Goal: Task Accomplishment & Management: Use online tool/utility

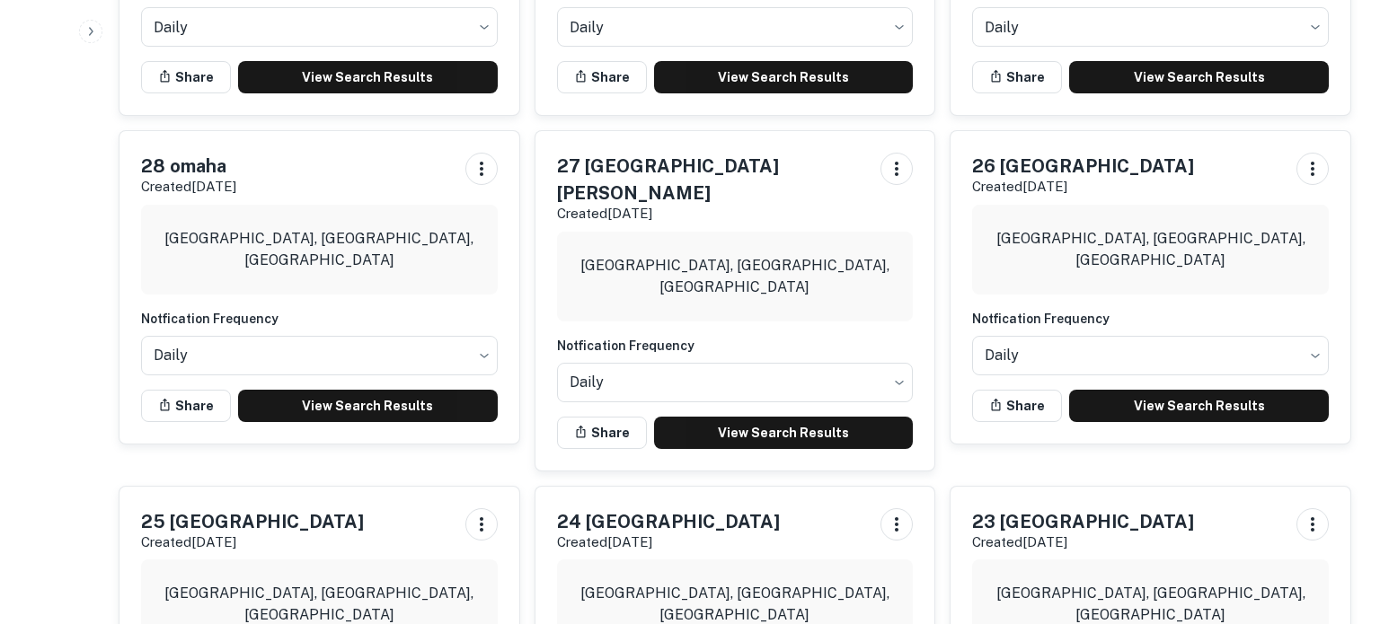
scroll to position [694, 0]
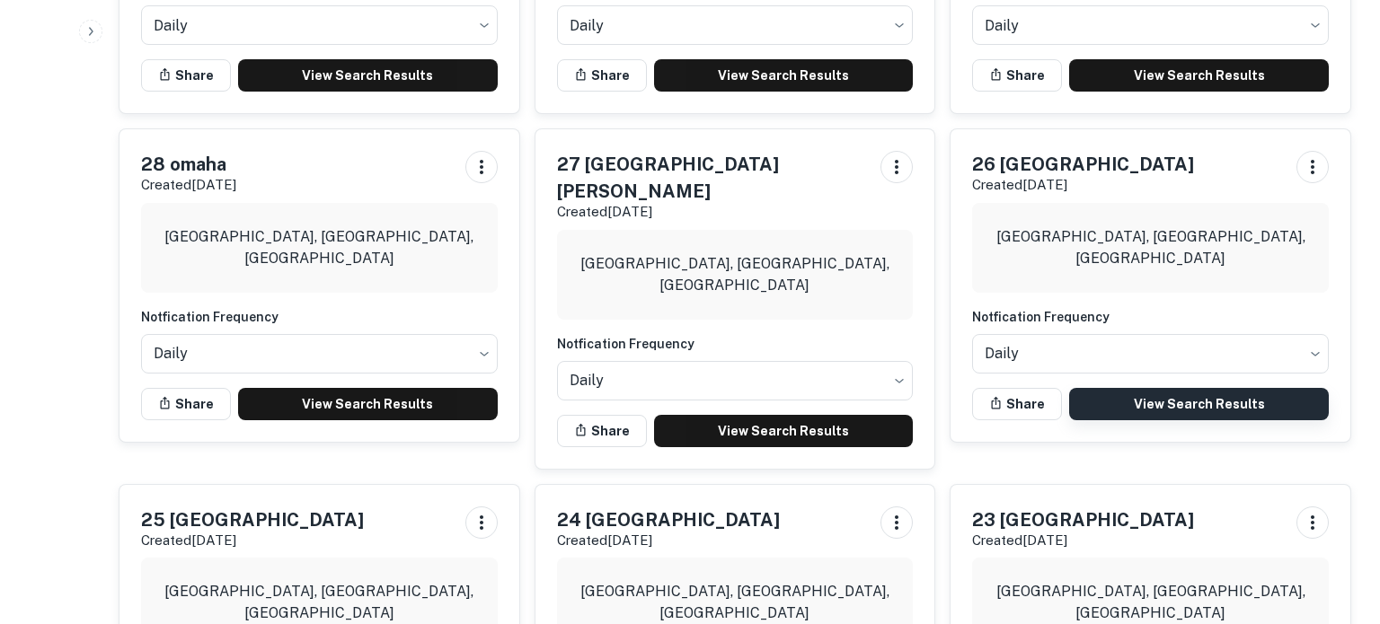
click at [1224, 402] on link "View Search Results" at bounding box center [1199, 404] width 260 height 32
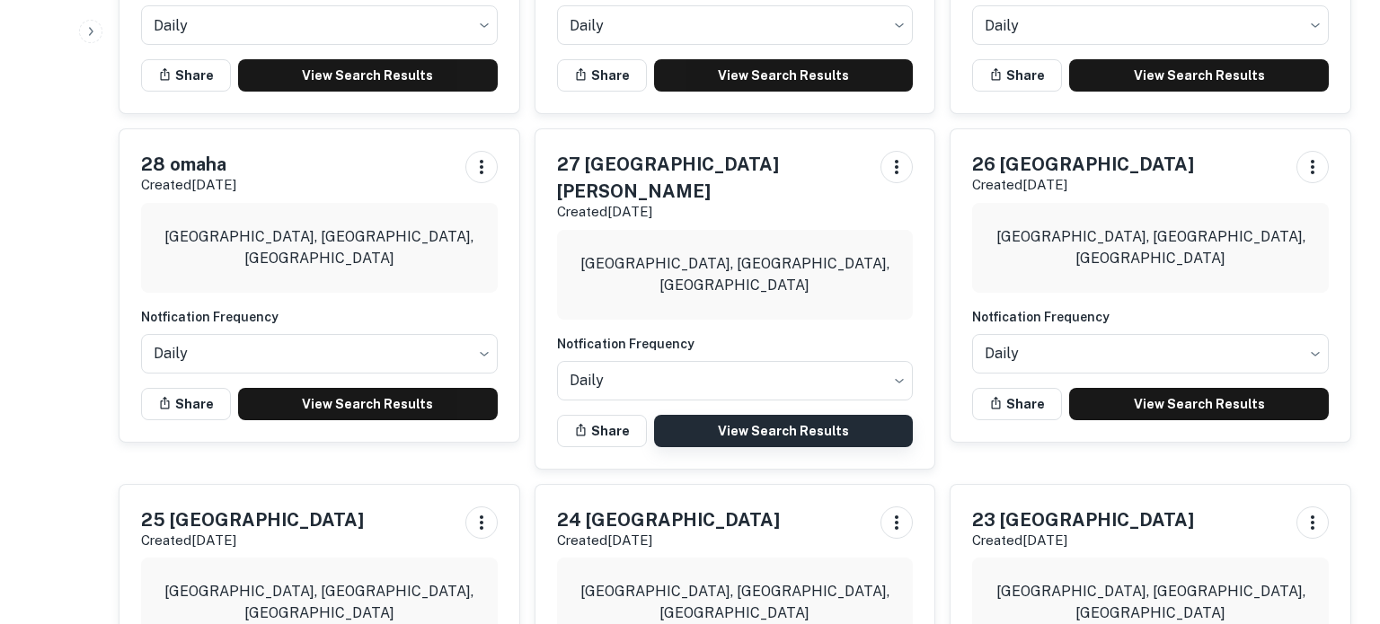
click at [749, 415] on link "View Search Results" at bounding box center [784, 431] width 260 height 32
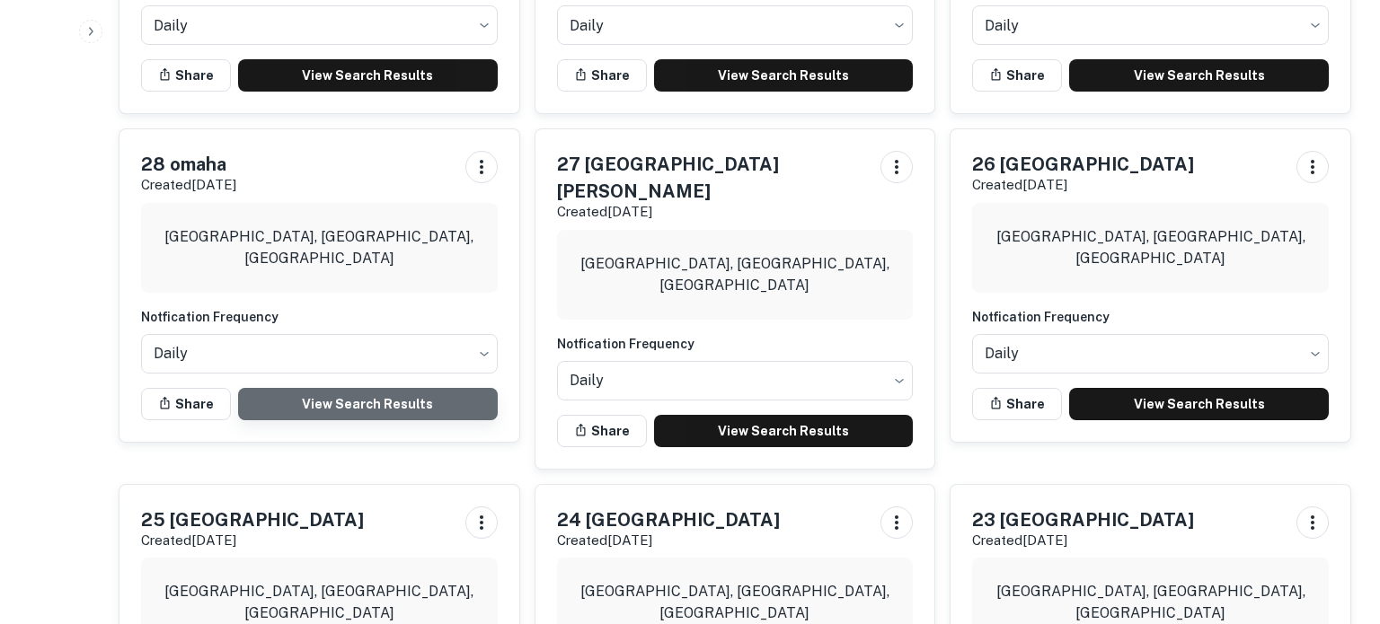
click at [284, 394] on link "View Search Results" at bounding box center [368, 404] width 260 height 32
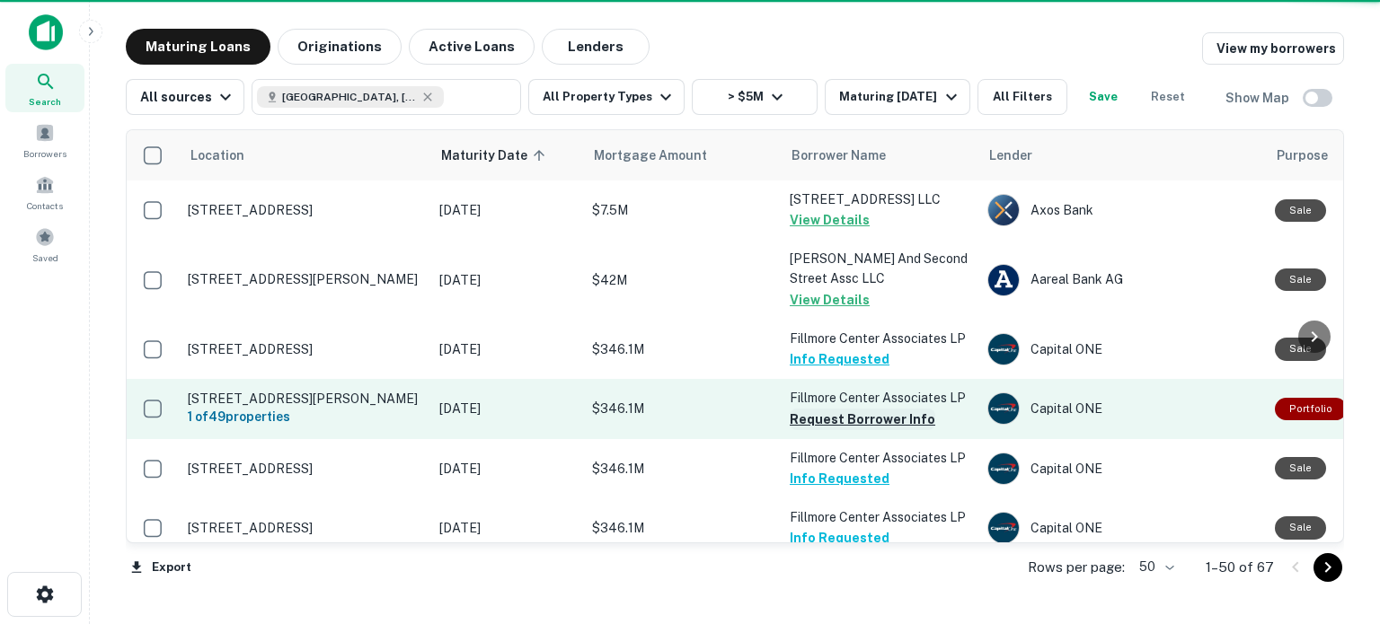
click at [836, 420] on button "Request Borrower Info" at bounding box center [863, 420] width 146 height 22
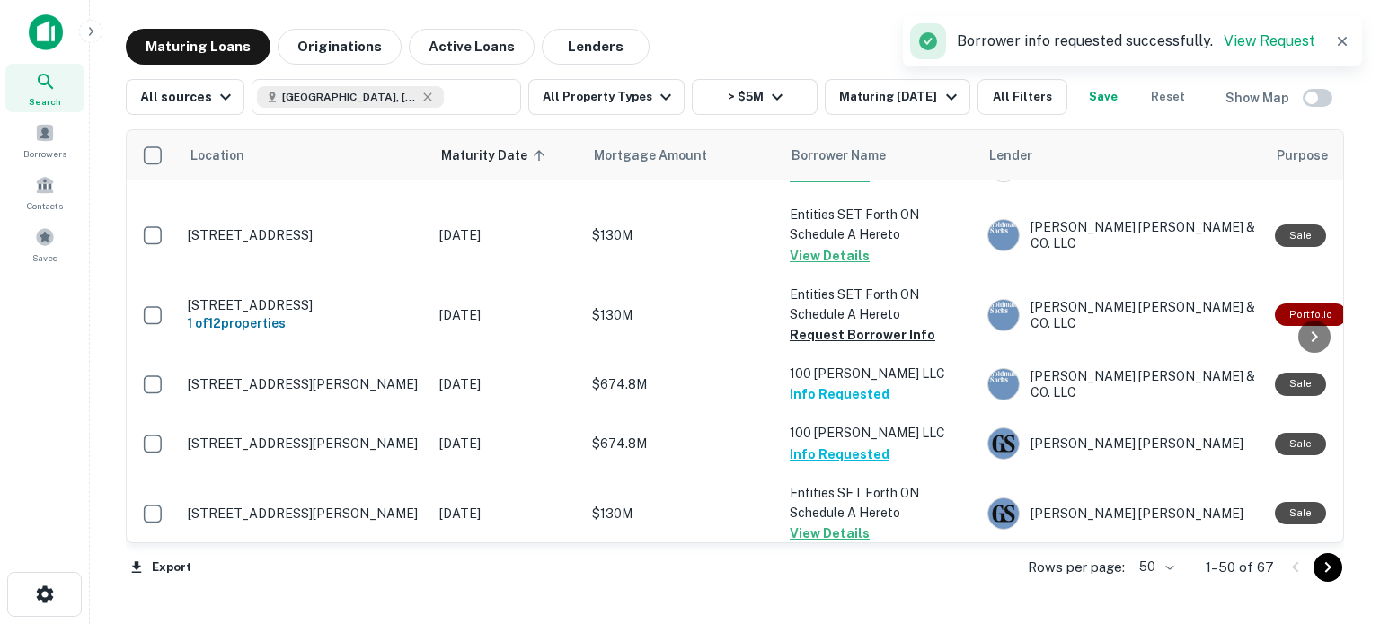
scroll to position [1687, 0]
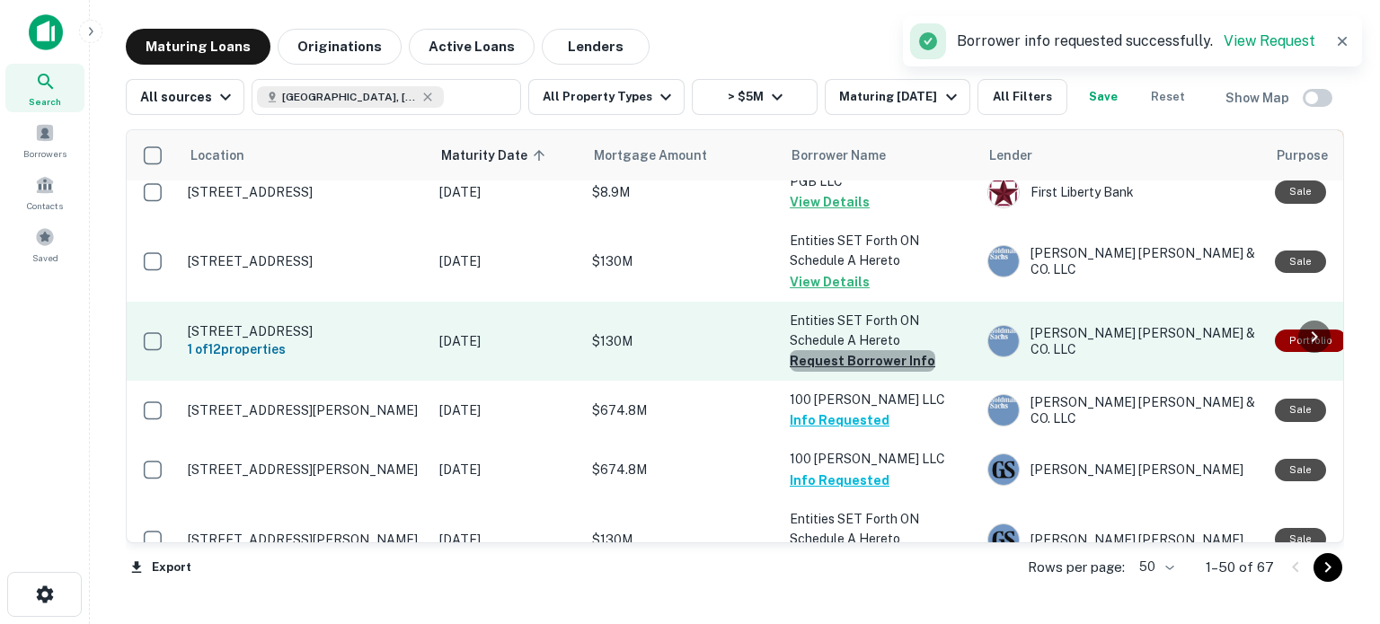
click at [880, 350] on button "Request Borrower Info" at bounding box center [863, 361] width 146 height 22
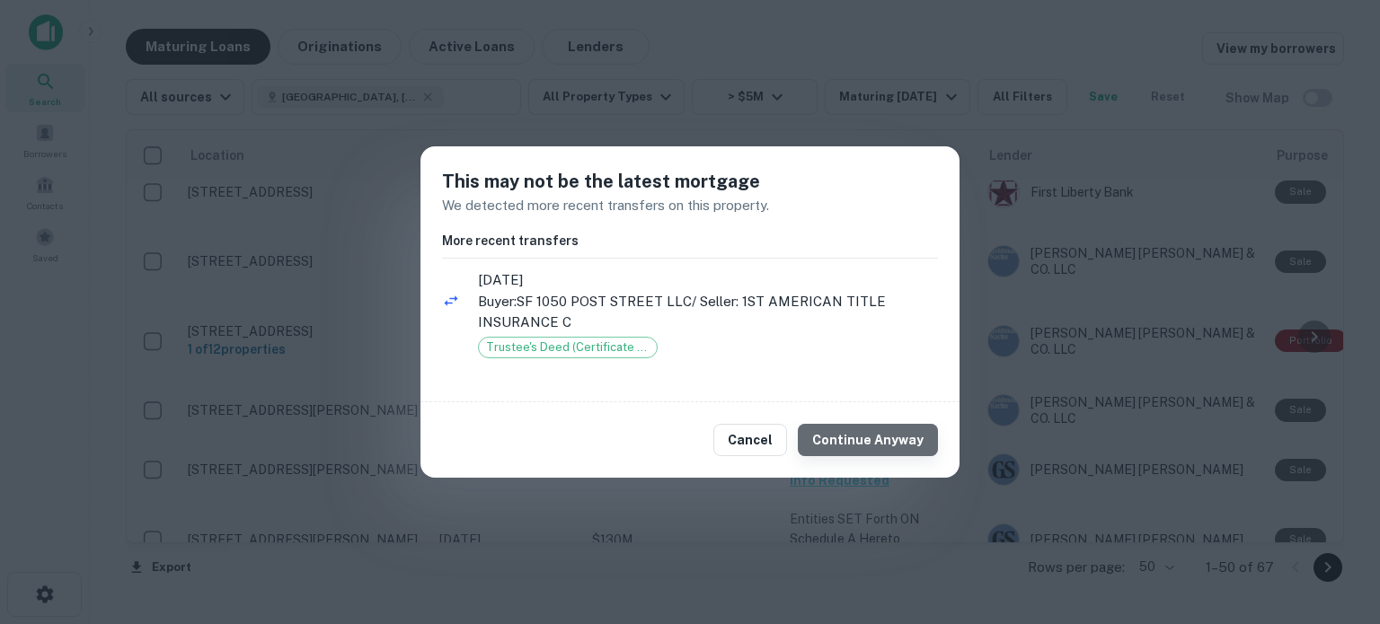
click at [874, 440] on button "Continue Anyway" at bounding box center [868, 440] width 140 height 32
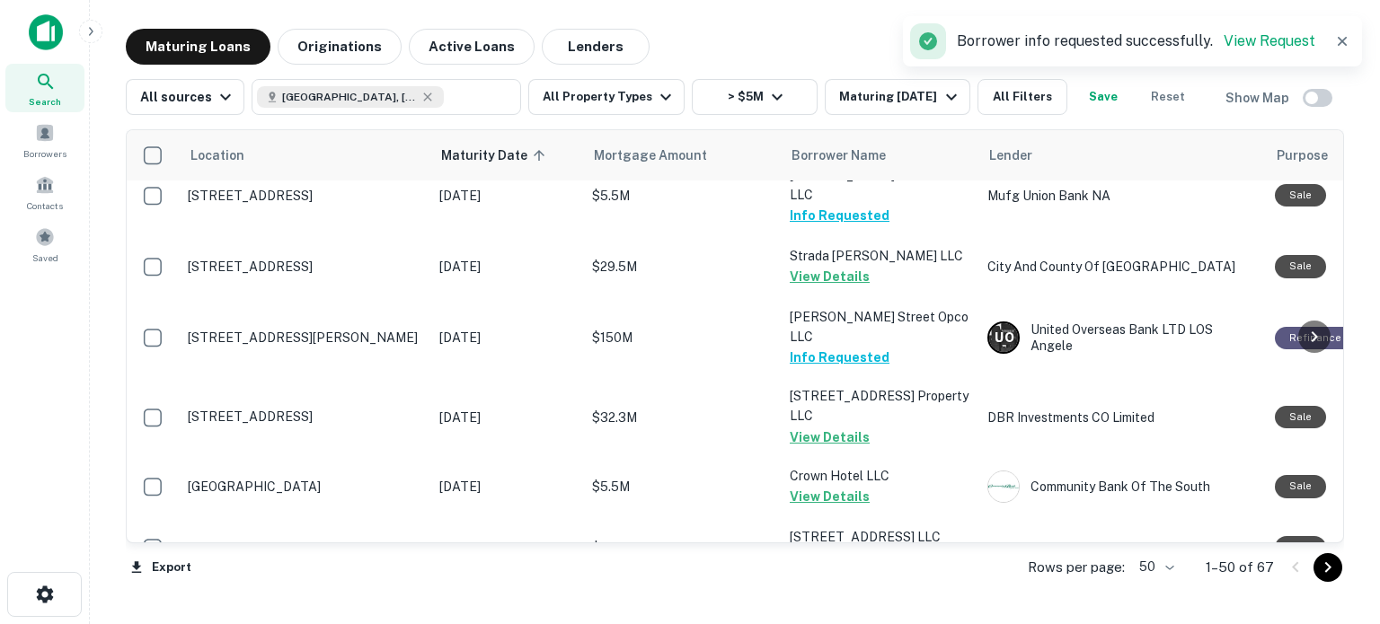
scroll to position [2778, 0]
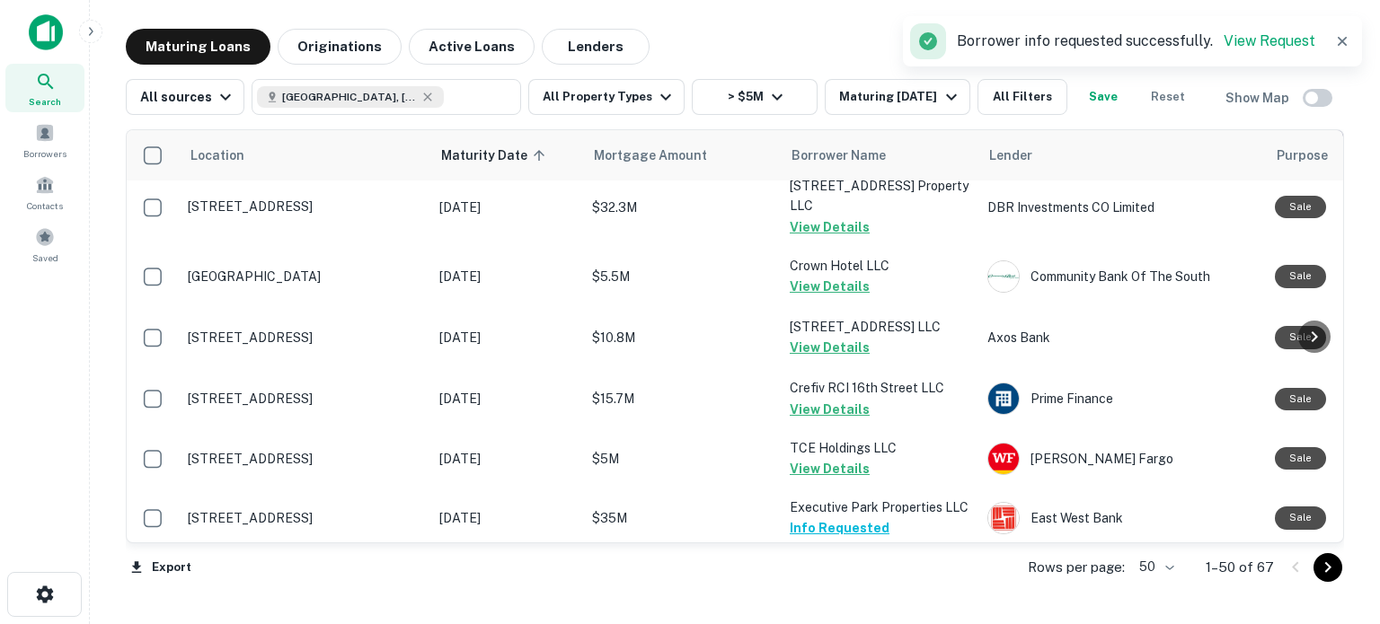
click at [1330, 561] on icon "Go to next page" at bounding box center [1328, 568] width 22 height 22
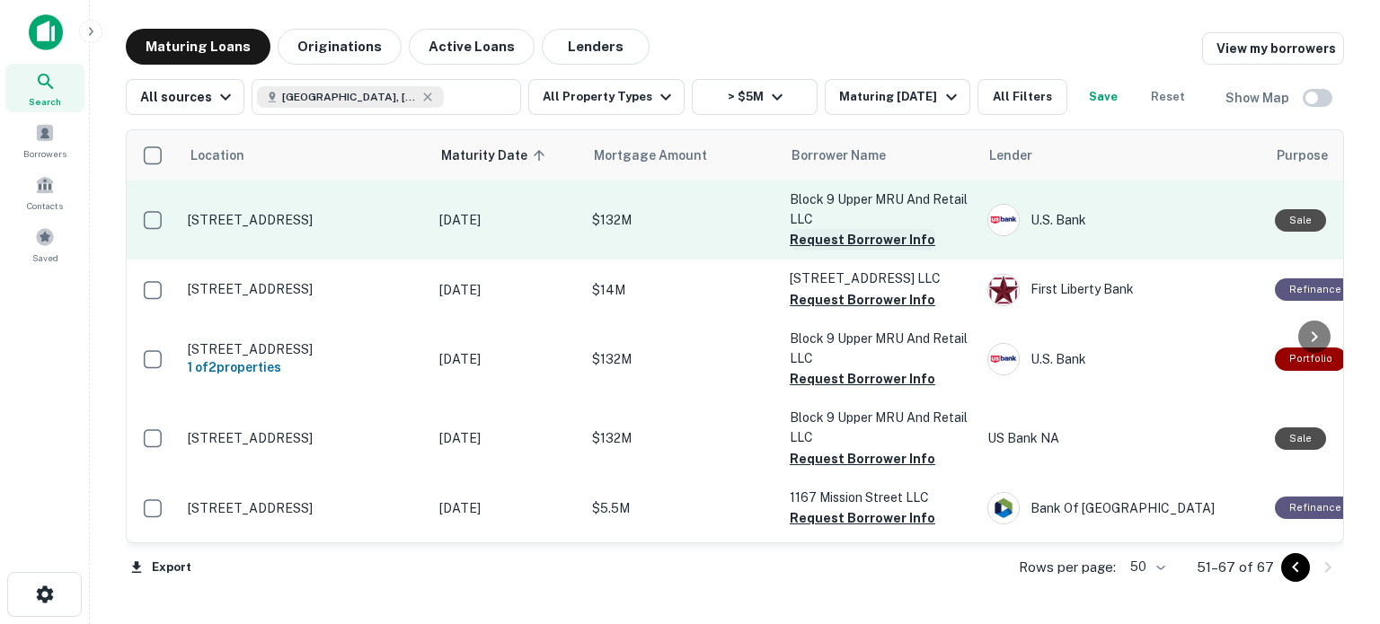
click at [857, 240] on button "Request Borrower Info" at bounding box center [863, 240] width 146 height 22
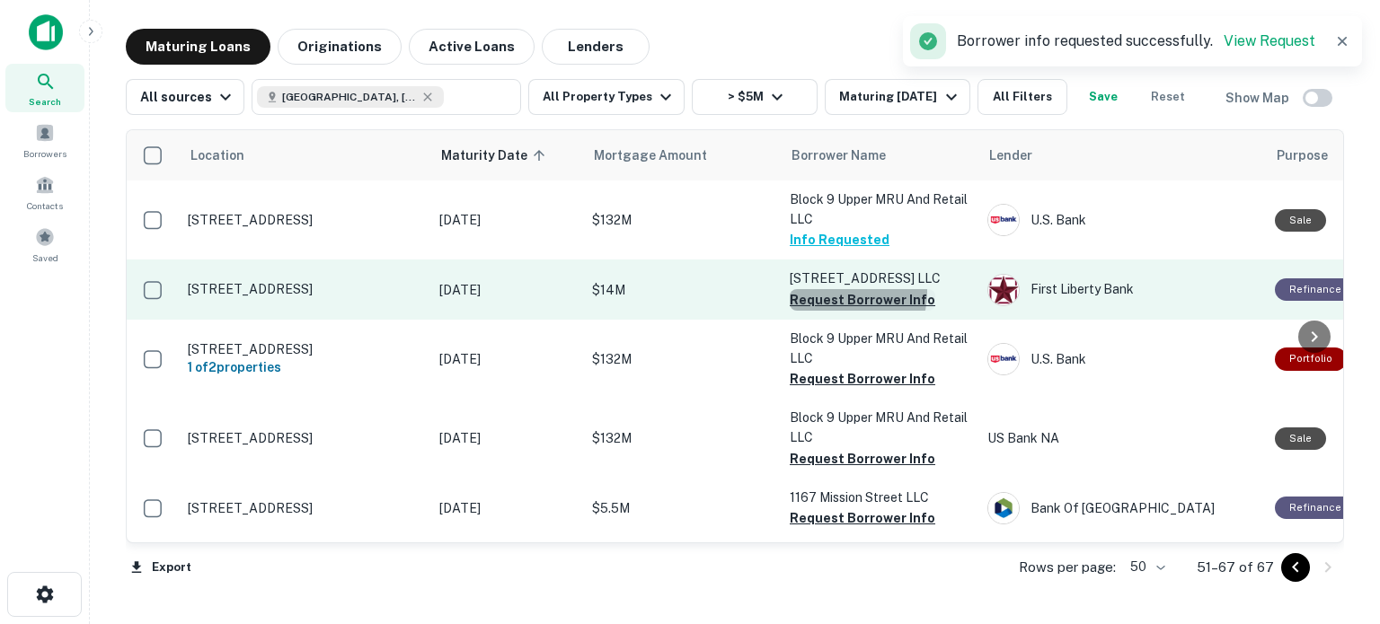
click at [844, 293] on button "Request Borrower Info" at bounding box center [863, 300] width 146 height 22
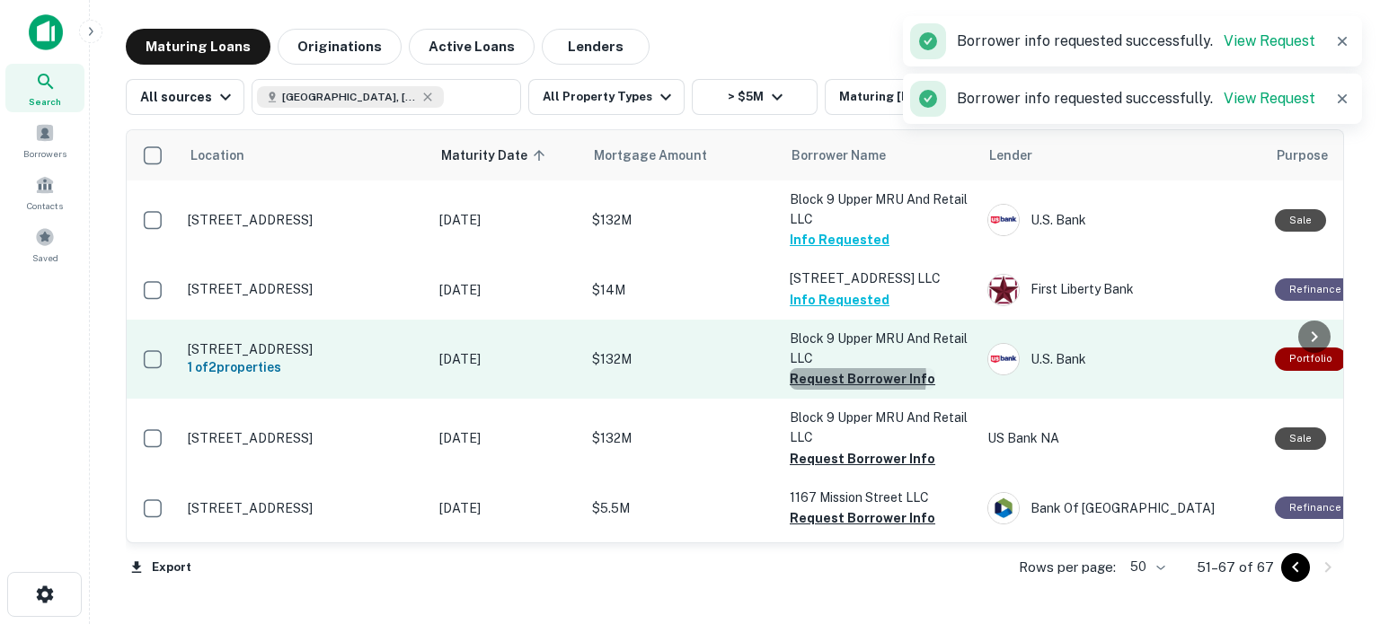
click at [839, 377] on button "Request Borrower Info" at bounding box center [863, 379] width 146 height 22
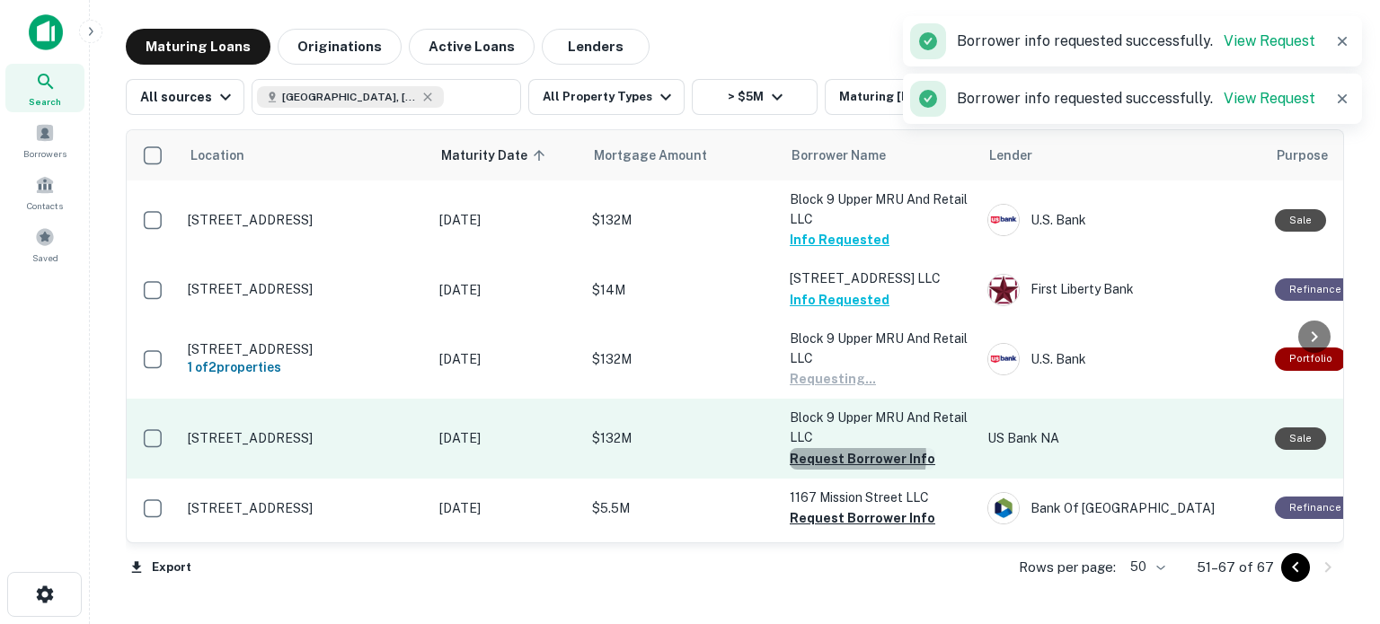
click at [845, 456] on button "Request Borrower Info" at bounding box center [863, 459] width 146 height 22
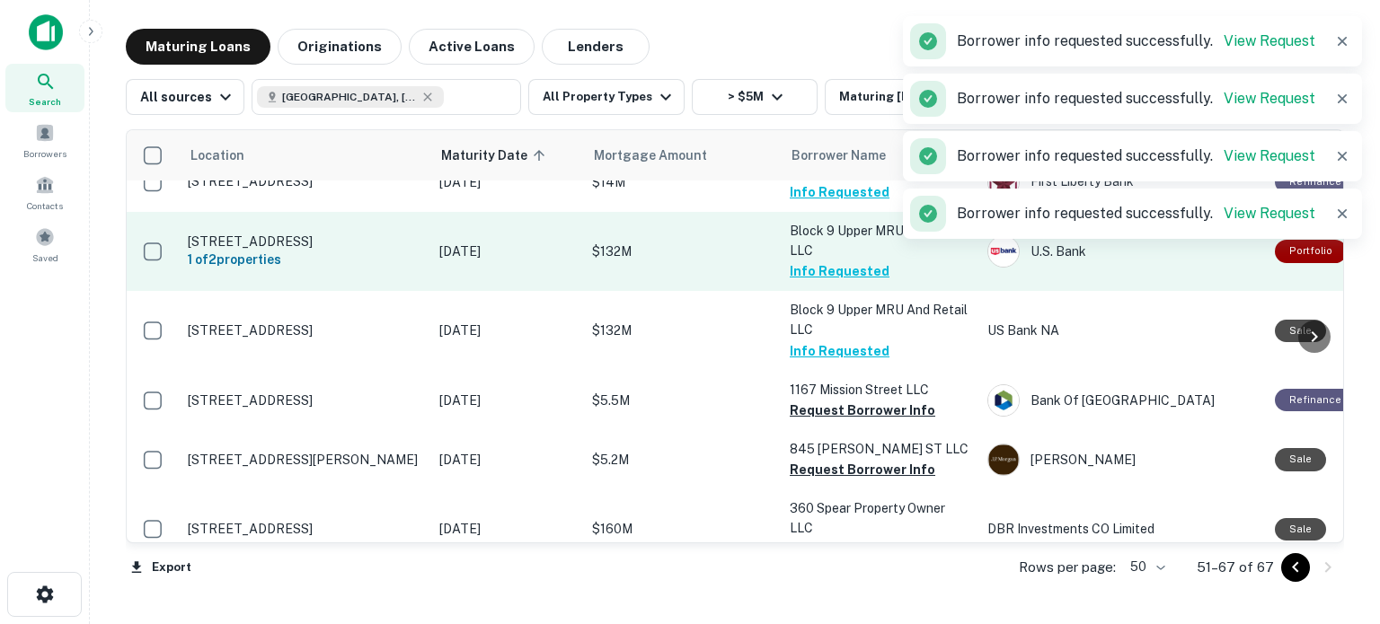
scroll to position [122, 0]
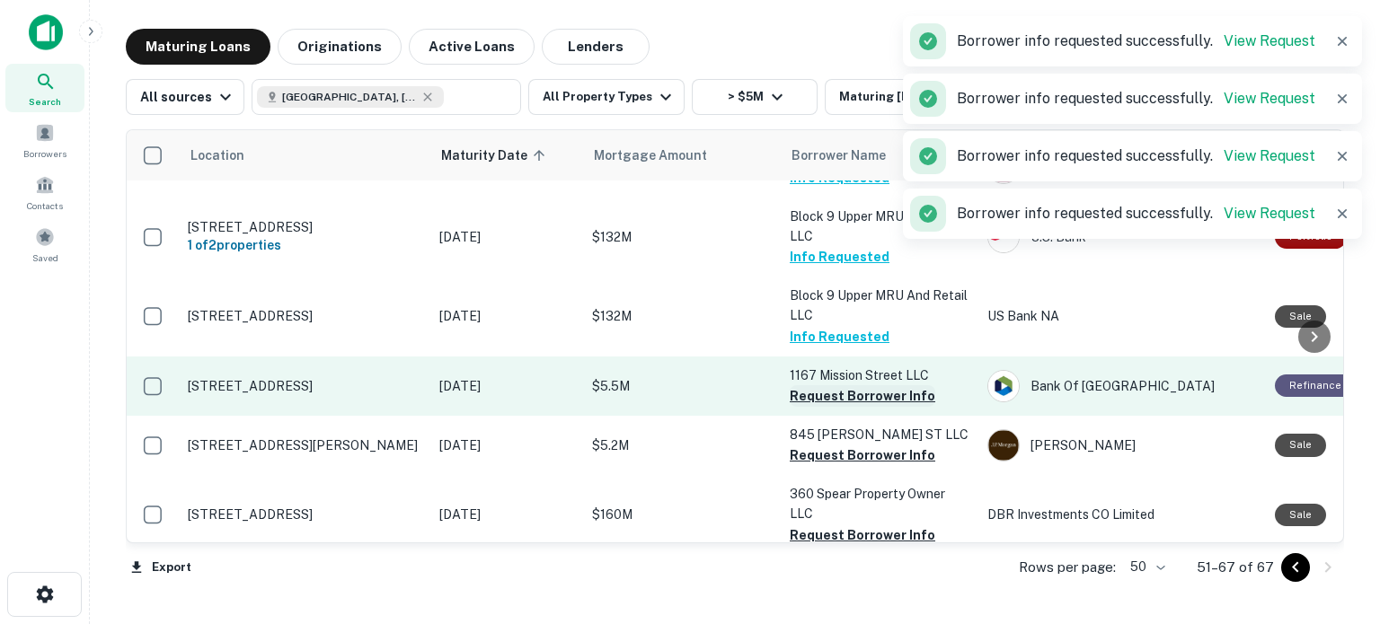
click at [845, 396] on button "Request Borrower Info" at bounding box center [863, 396] width 146 height 22
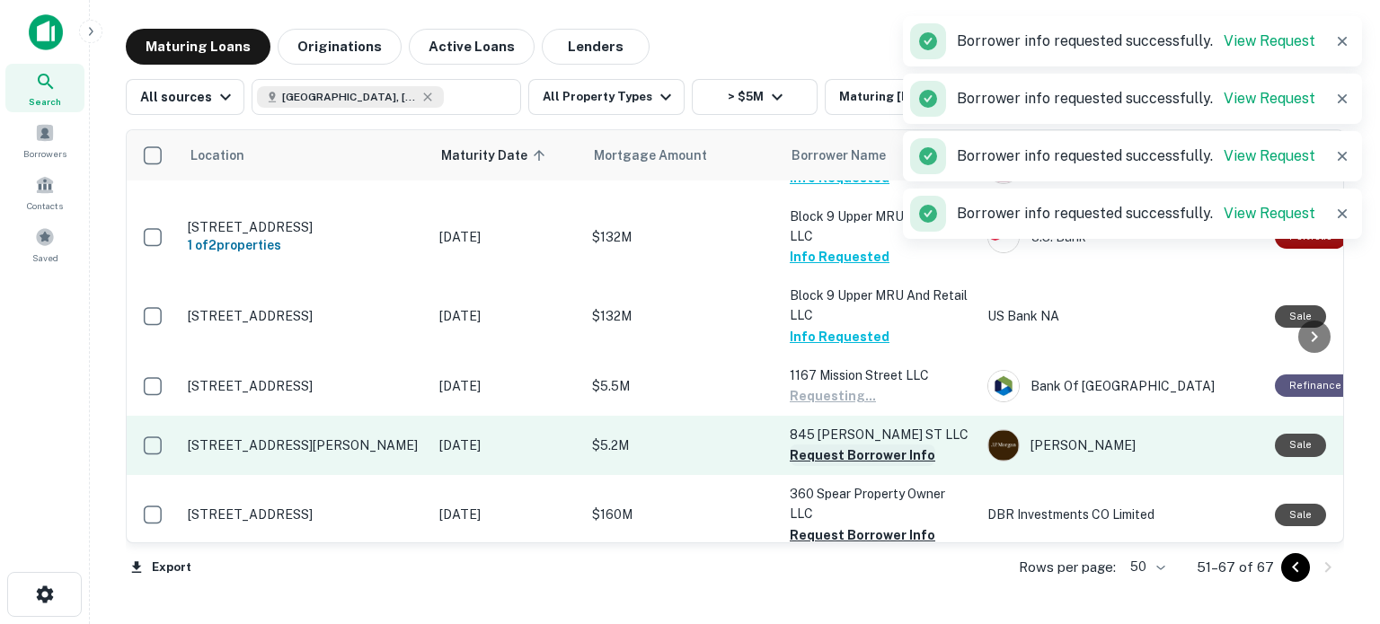
click at [846, 456] on button "Request Borrower Info" at bounding box center [863, 456] width 146 height 22
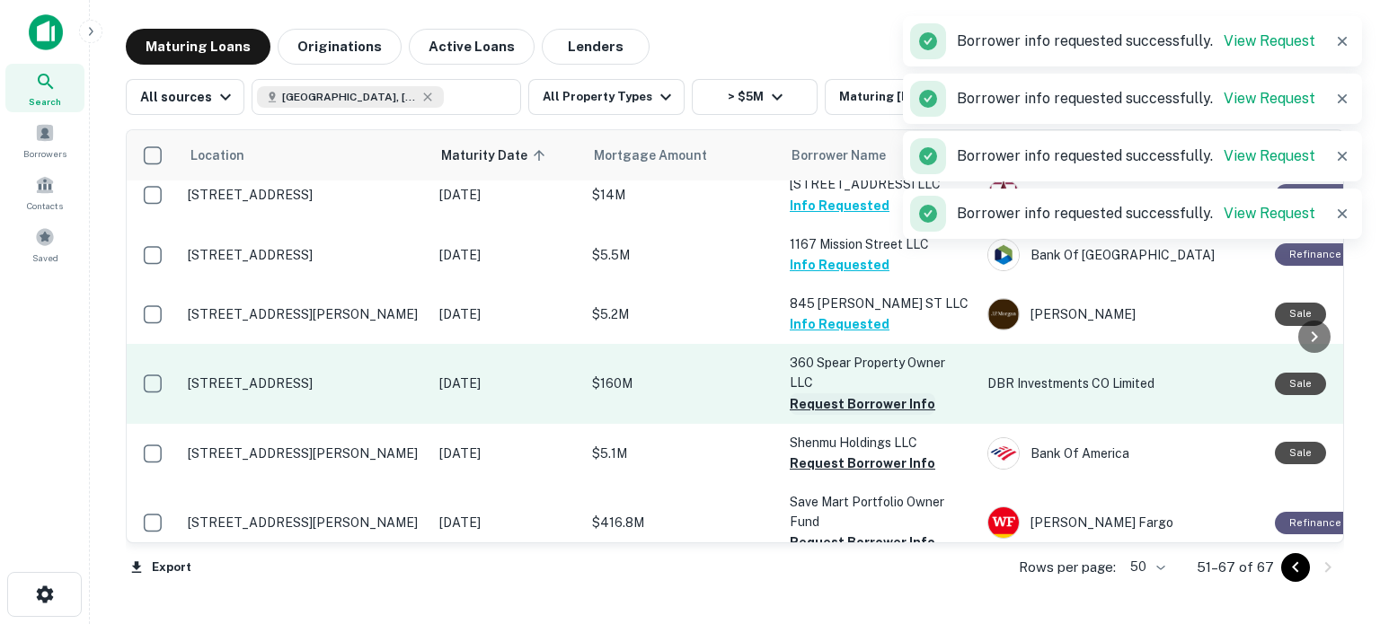
scroll to position [261, 0]
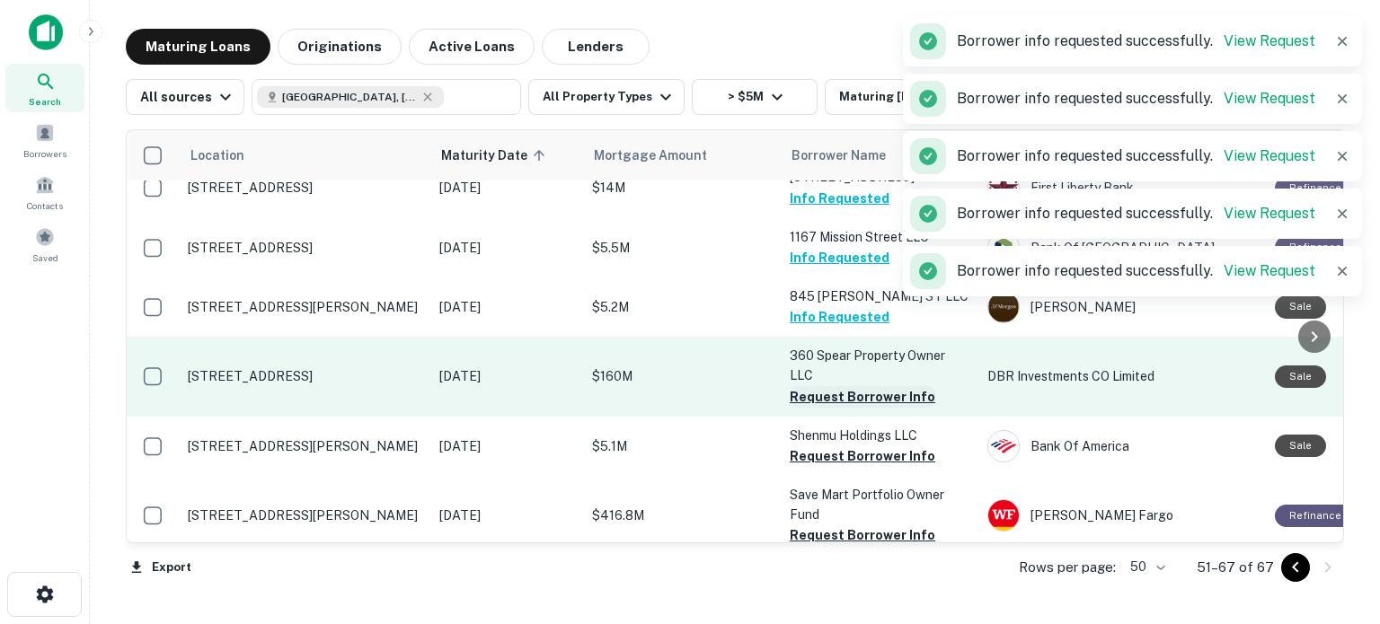
click at [859, 398] on button "Request Borrower Info" at bounding box center [863, 397] width 146 height 22
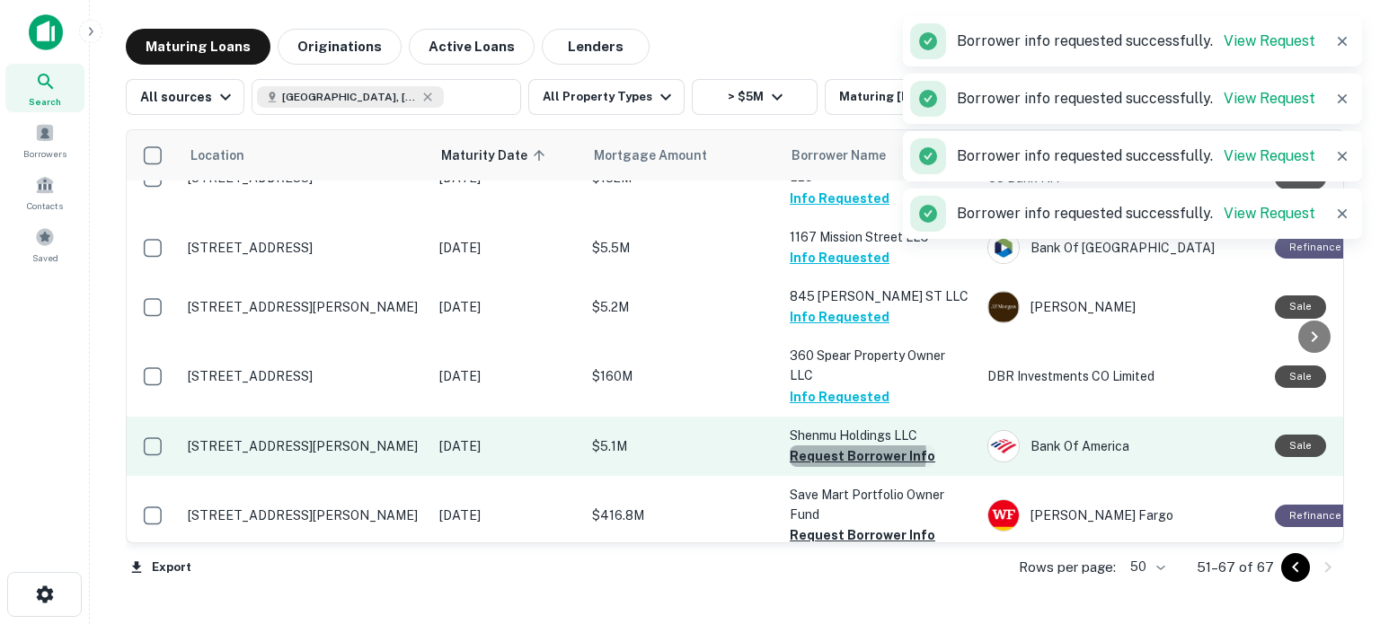
click at [853, 454] on button "Request Borrower Info" at bounding box center [863, 457] width 146 height 22
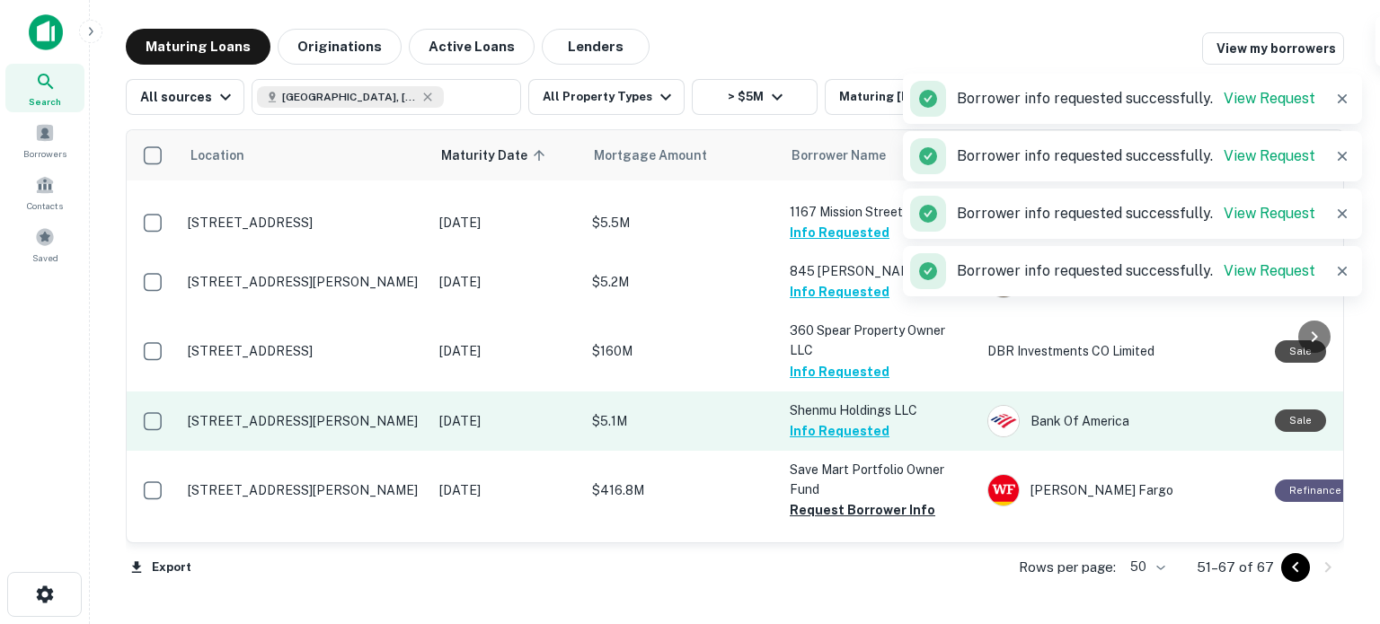
scroll to position [456, 0]
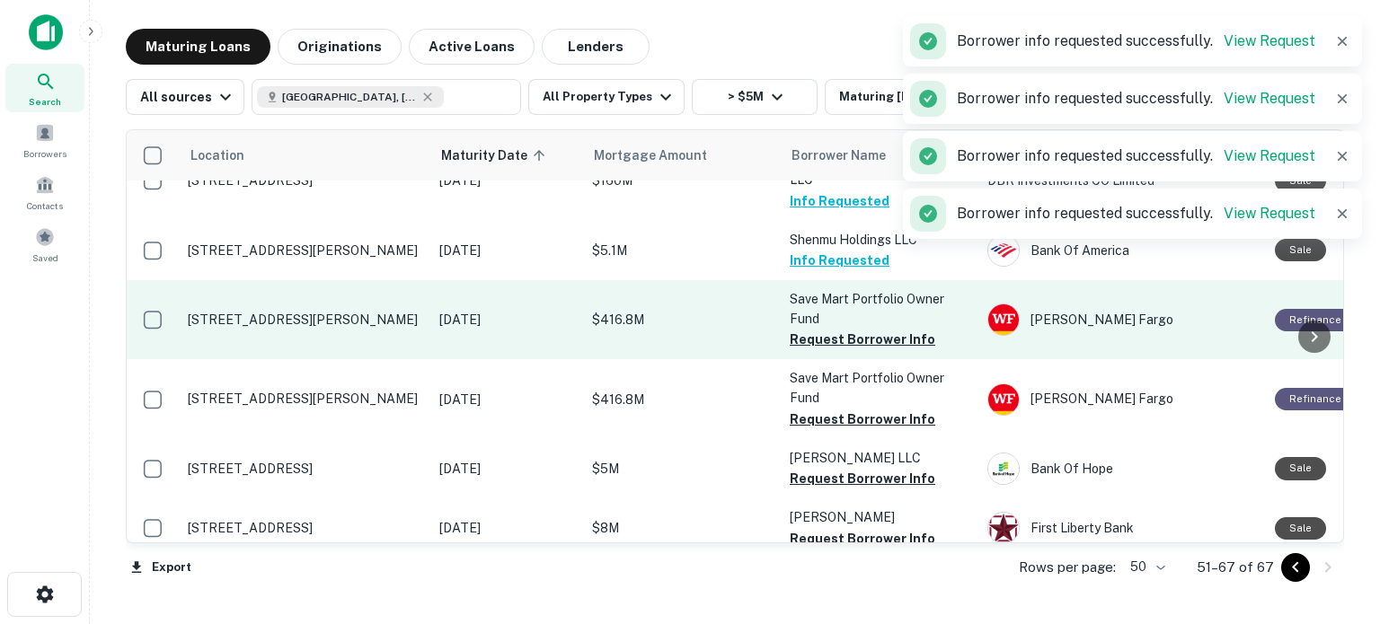
click at [858, 335] on button "Request Borrower Info" at bounding box center [863, 340] width 146 height 22
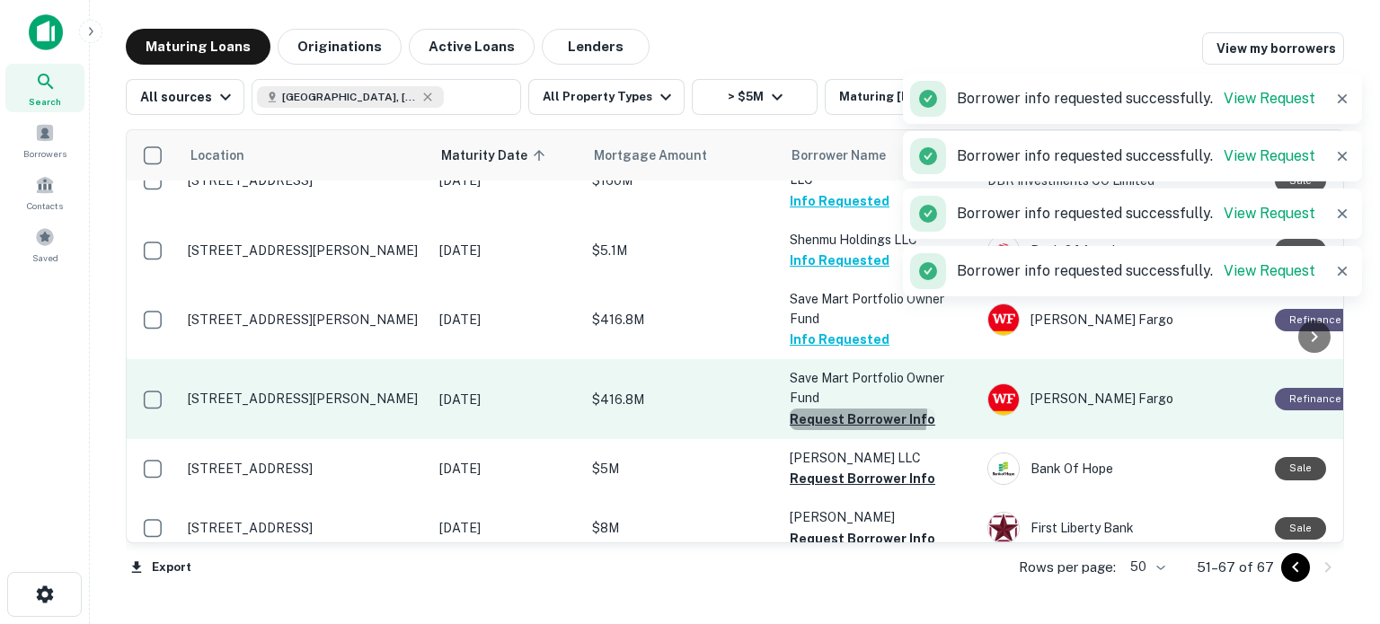
click at [838, 414] on button "Request Borrower Info" at bounding box center [863, 420] width 146 height 22
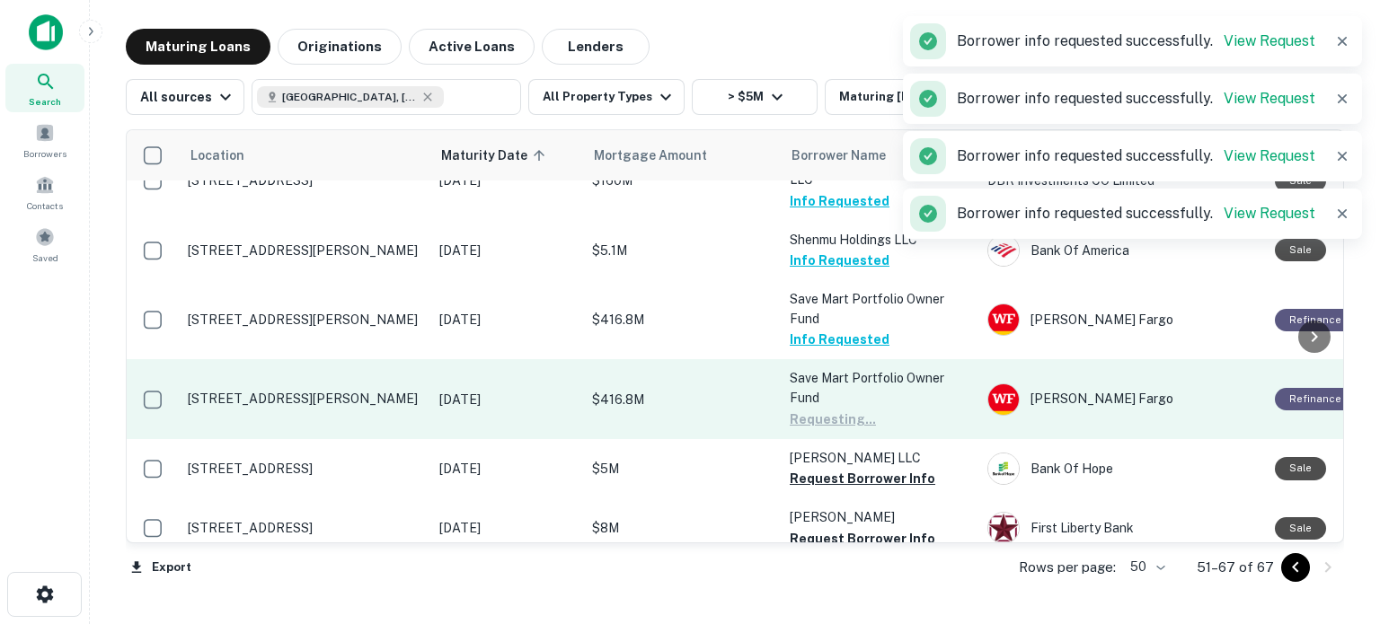
click at [837, 478] on button "Request Borrower Info" at bounding box center [863, 479] width 146 height 22
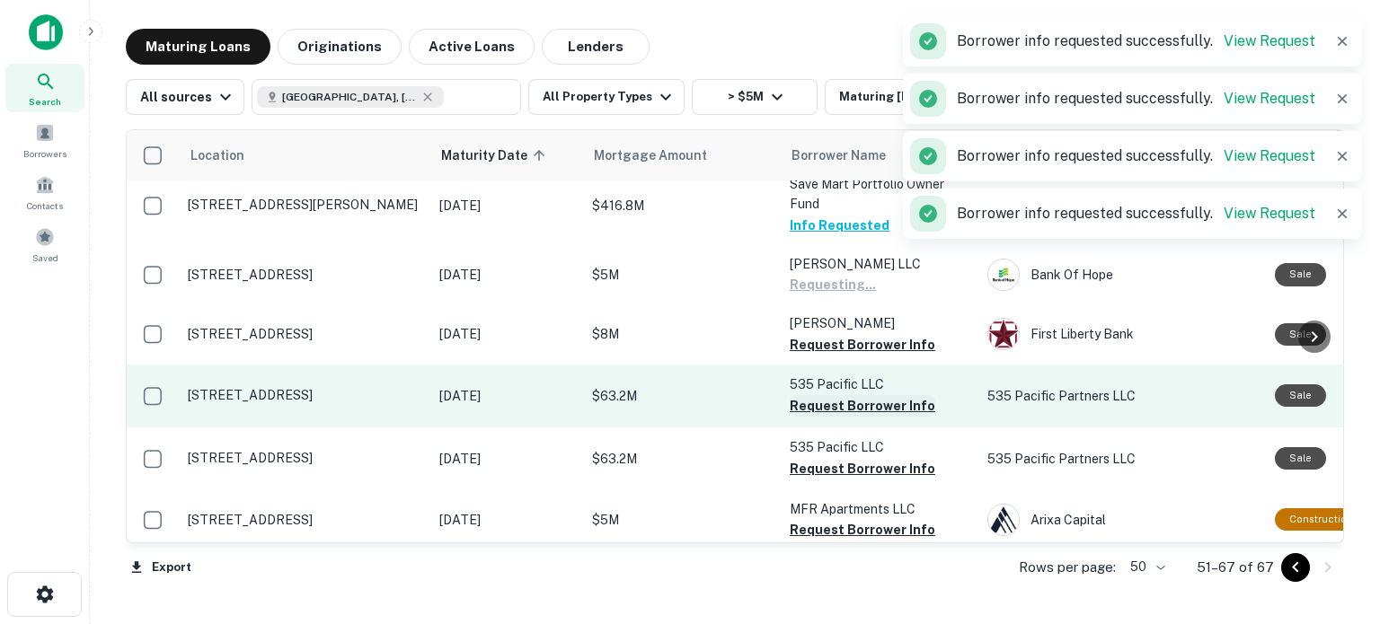
scroll to position [667, 0]
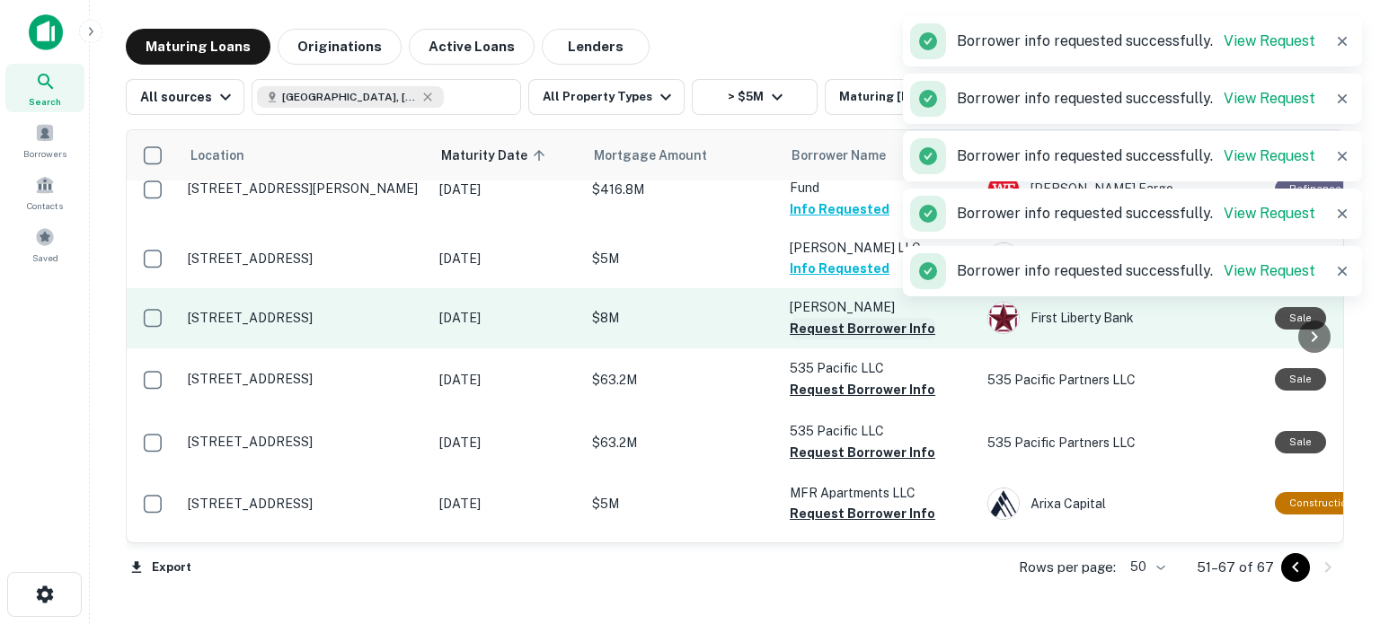
click at [847, 331] on button "Request Borrower Info" at bounding box center [863, 329] width 146 height 22
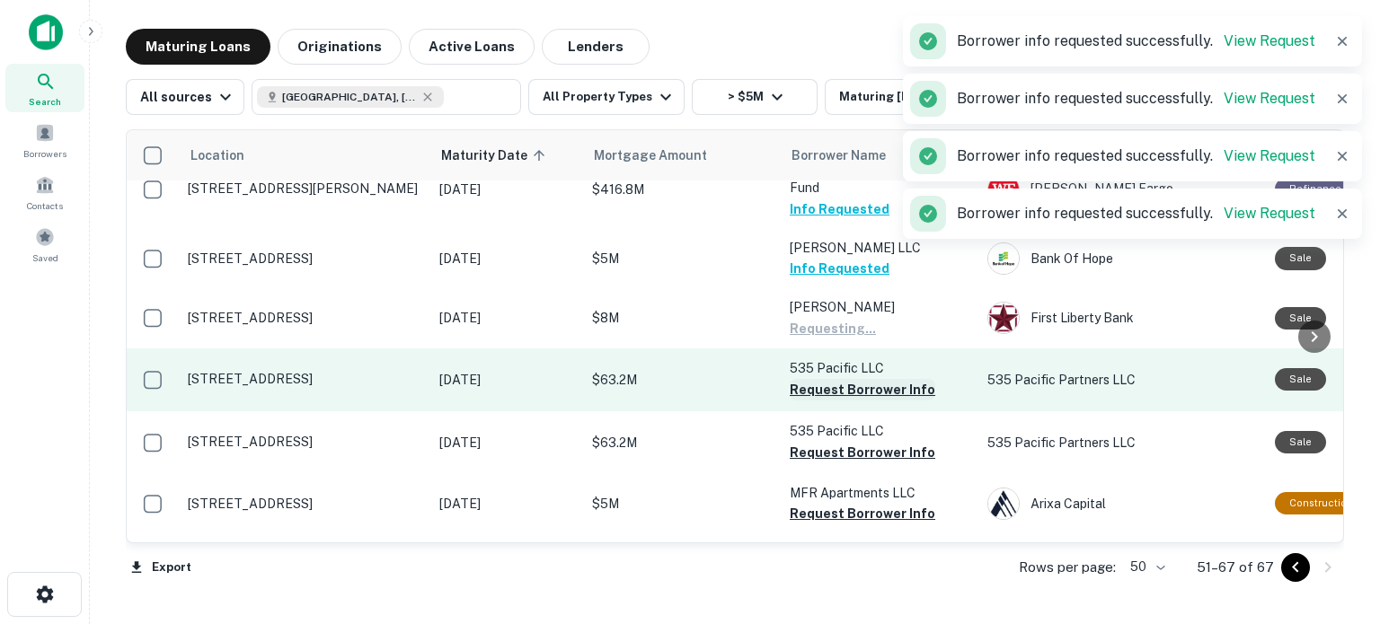
click at [837, 392] on button "Request Borrower Info" at bounding box center [863, 390] width 146 height 22
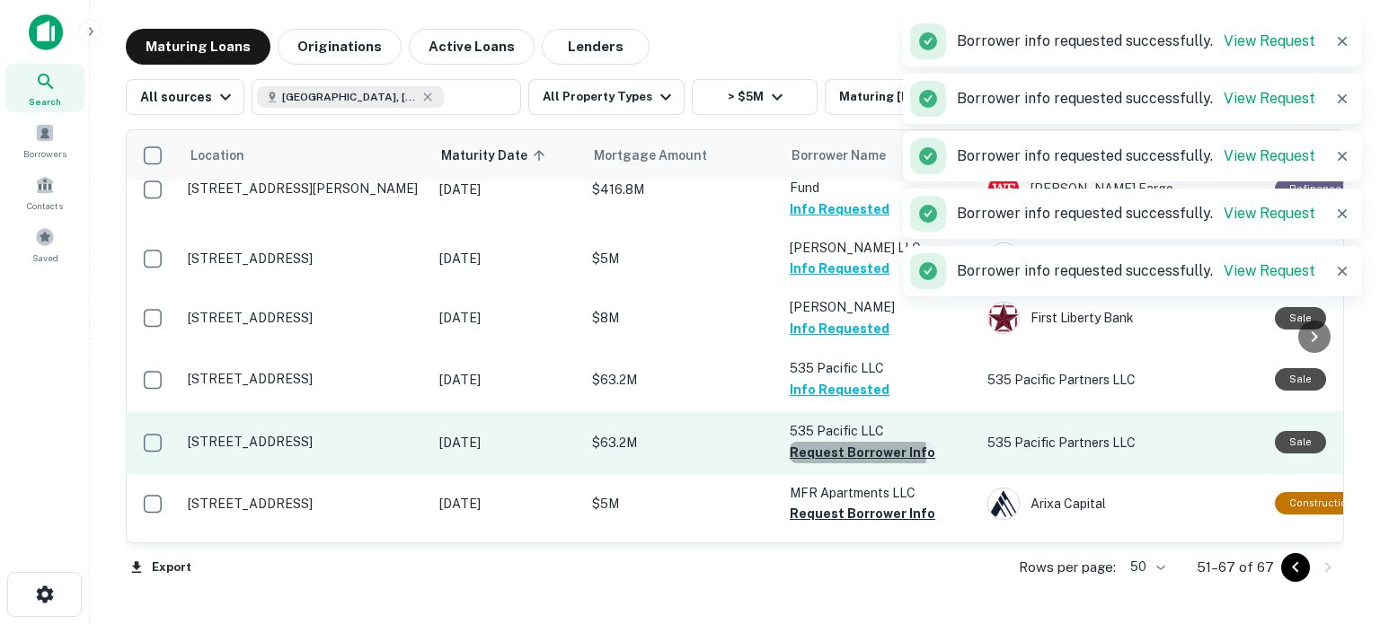
click at [834, 453] on button "Request Borrower Info" at bounding box center [863, 453] width 146 height 22
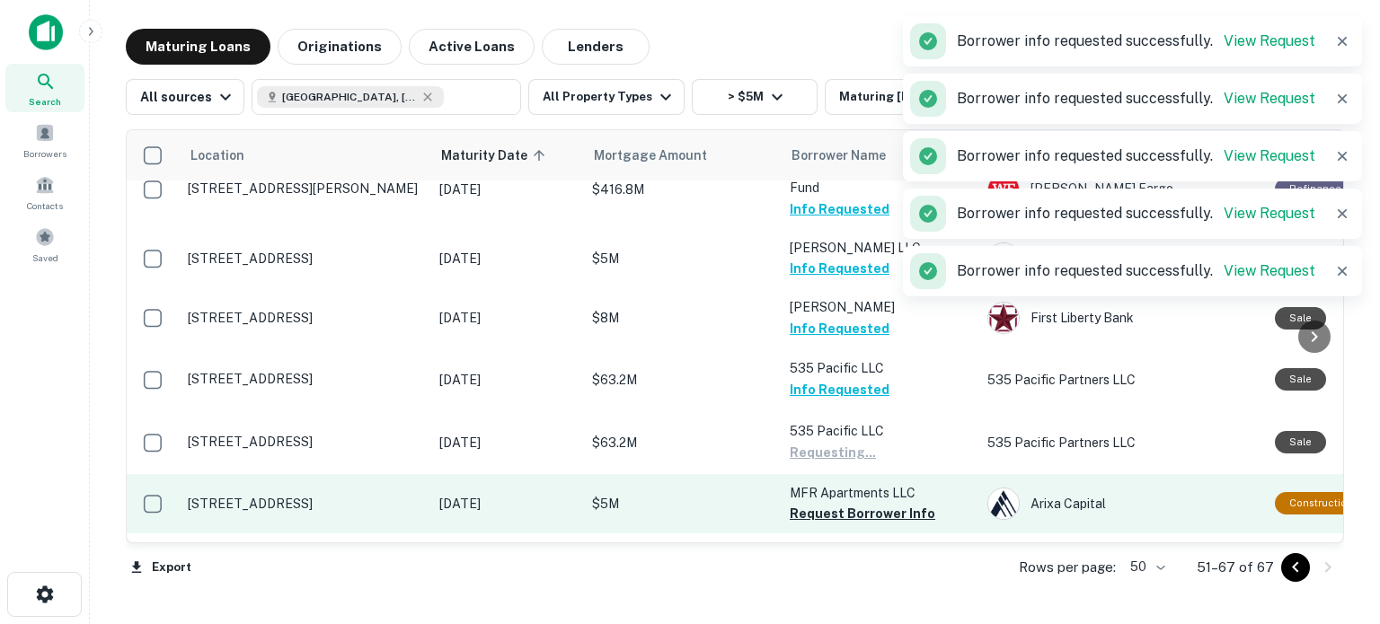
click at [839, 513] on button "Request Borrower Info" at bounding box center [863, 514] width 146 height 22
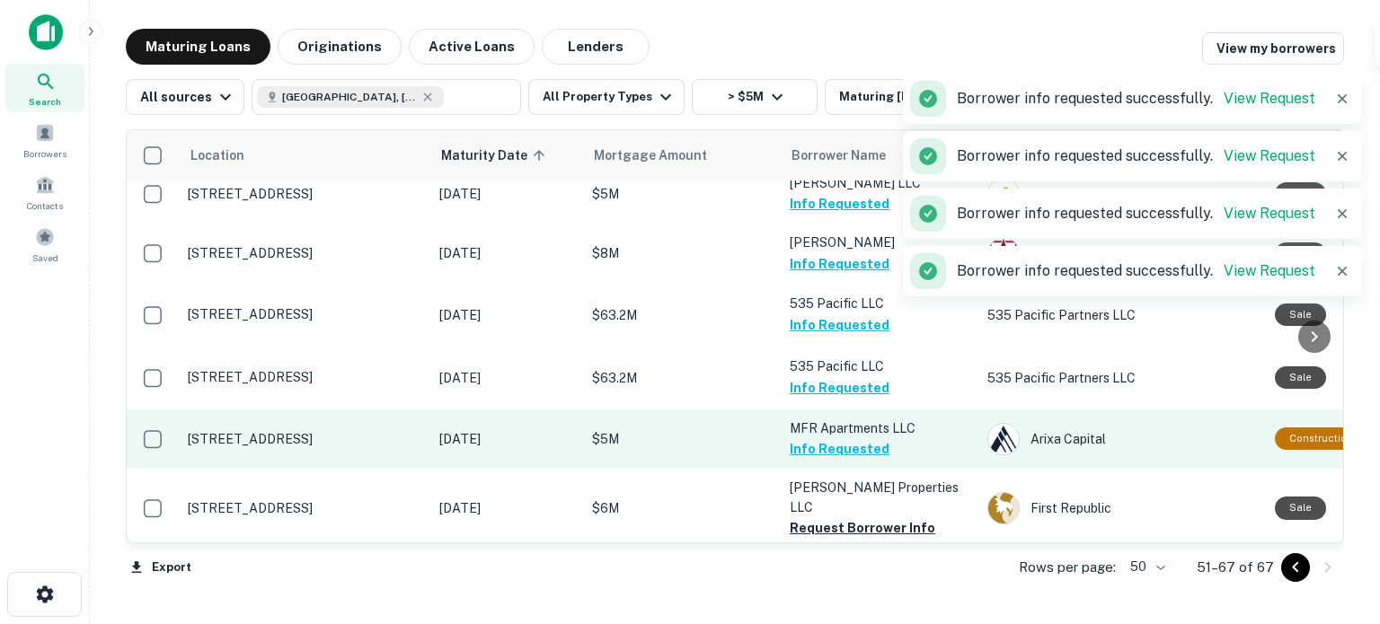
scroll to position [776, 0]
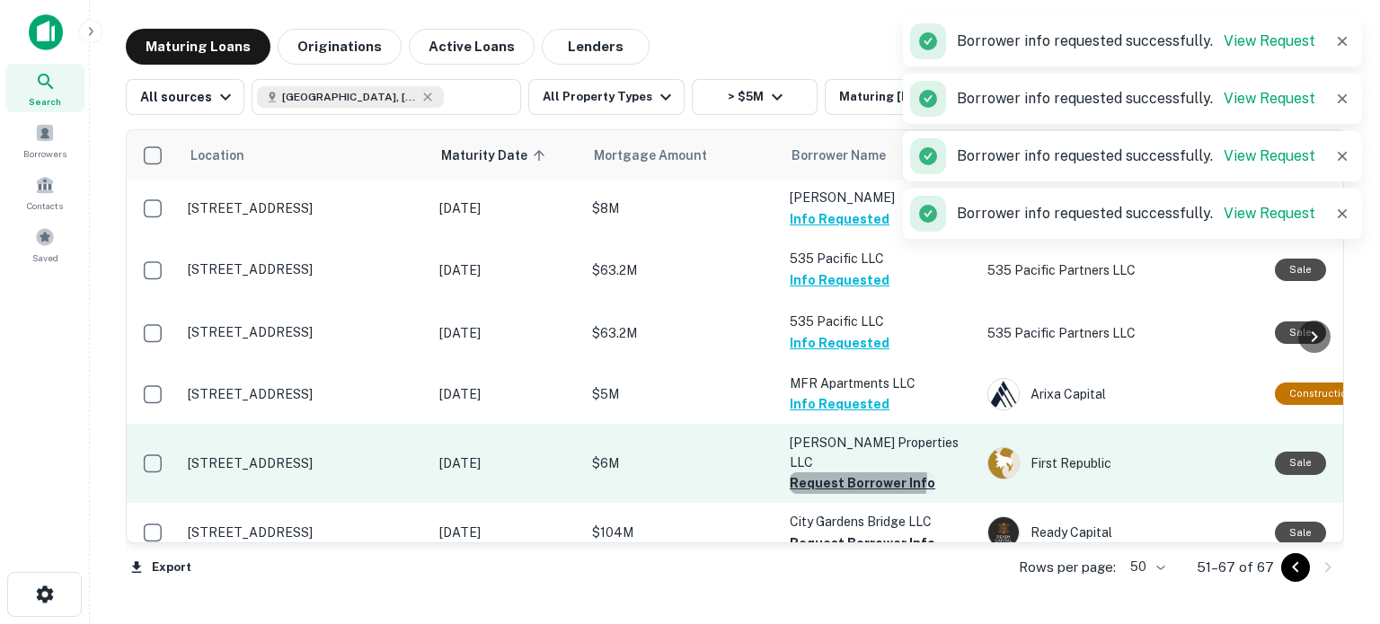
click at [849, 473] on button "Request Borrower Info" at bounding box center [863, 484] width 146 height 22
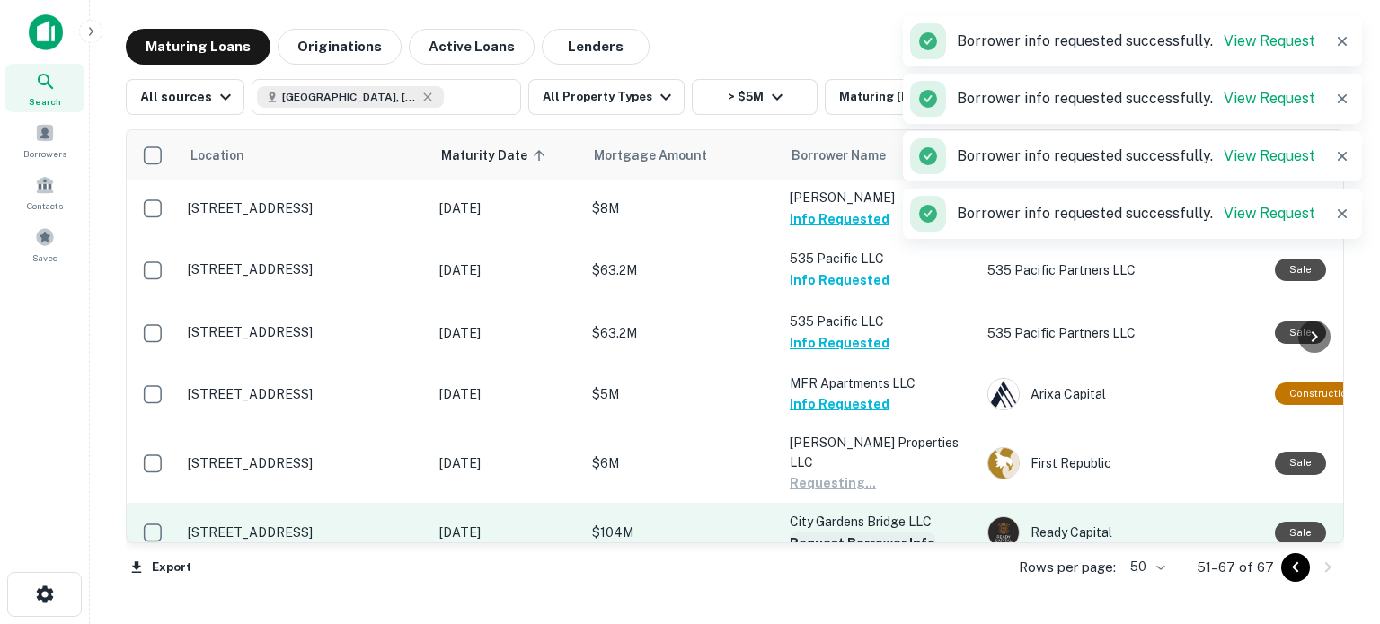
click at [844, 533] on button "Request Borrower Info" at bounding box center [863, 544] width 146 height 22
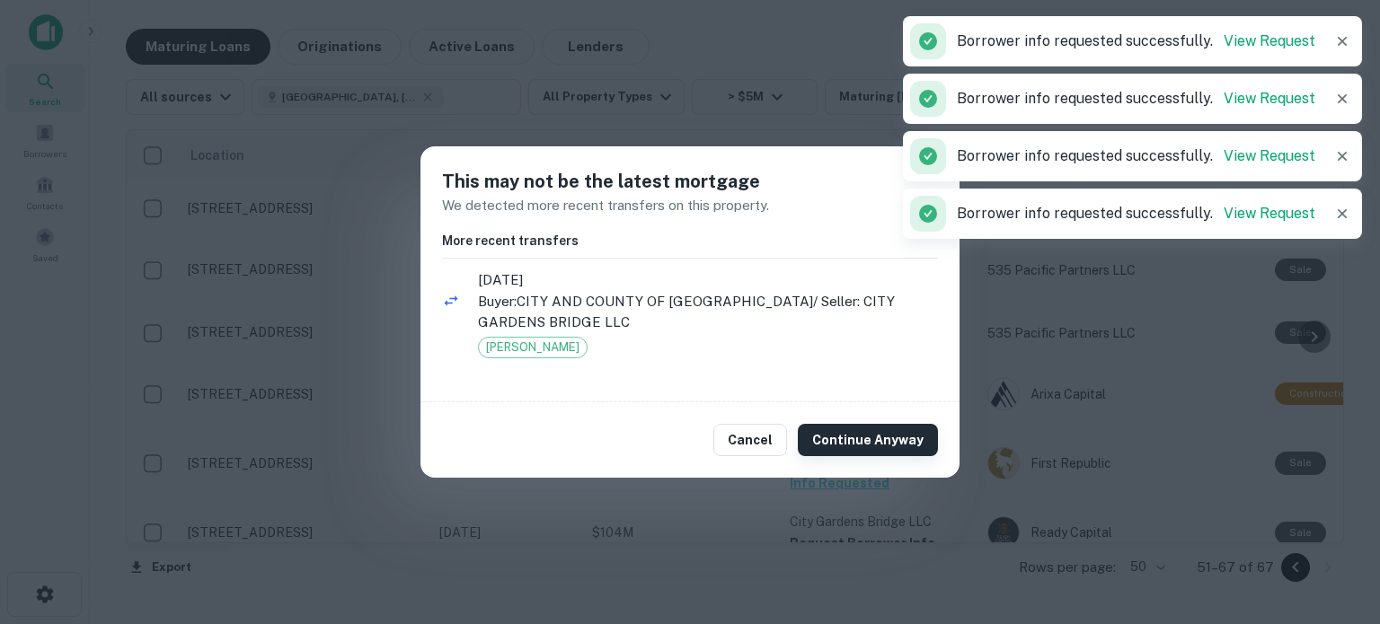
click at [856, 440] on button "Continue Anyway" at bounding box center [868, 440] width 140 height 32
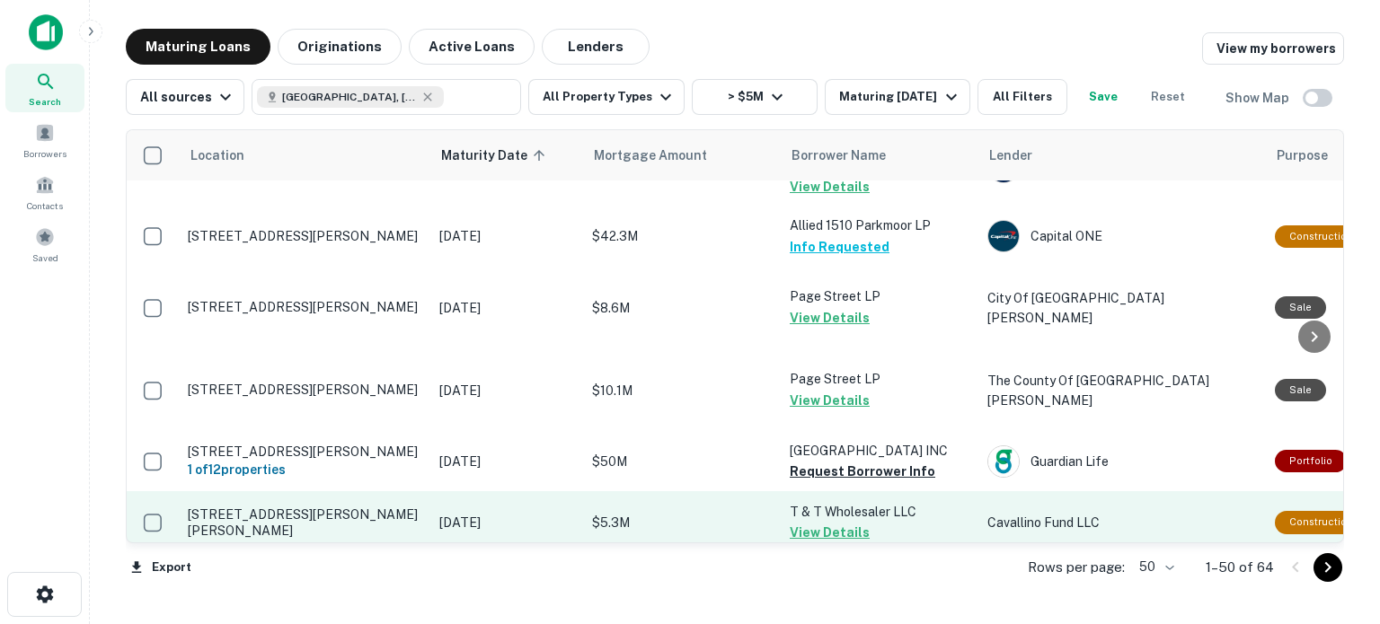
scroll to position [2375, 0]
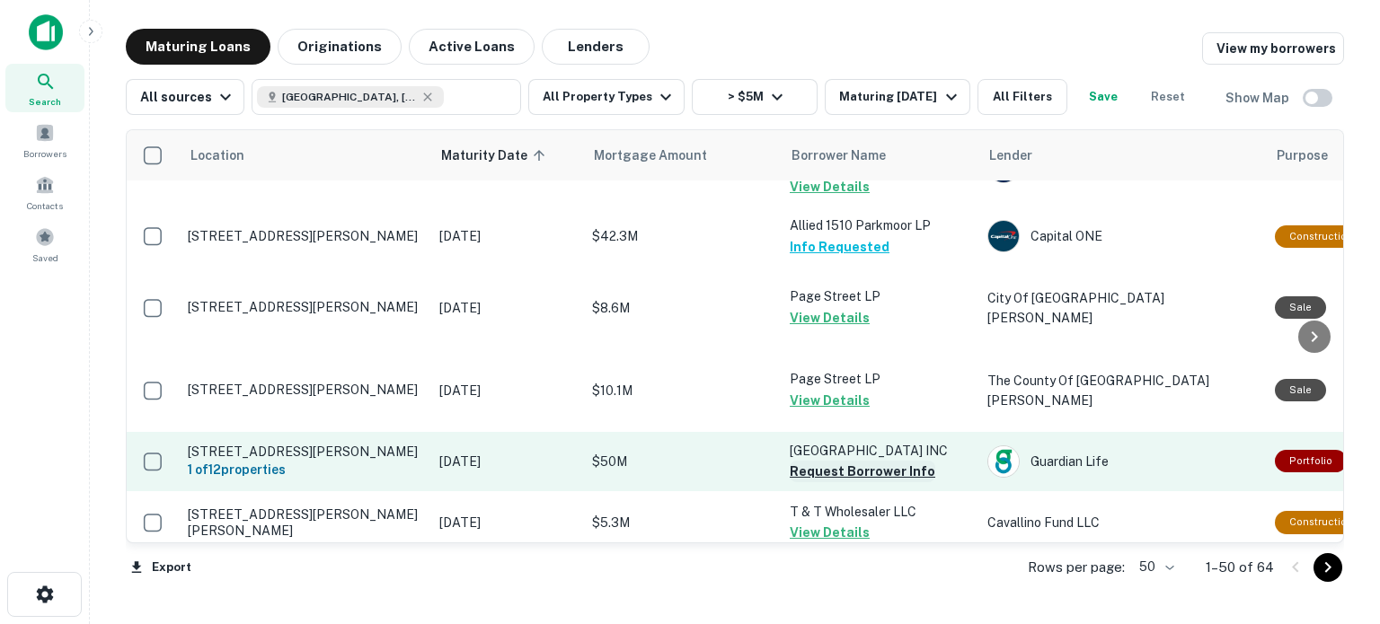
click at [905, 461] on button "Request Borrower Info" at bounding box center [863, 472] width 146 height 22
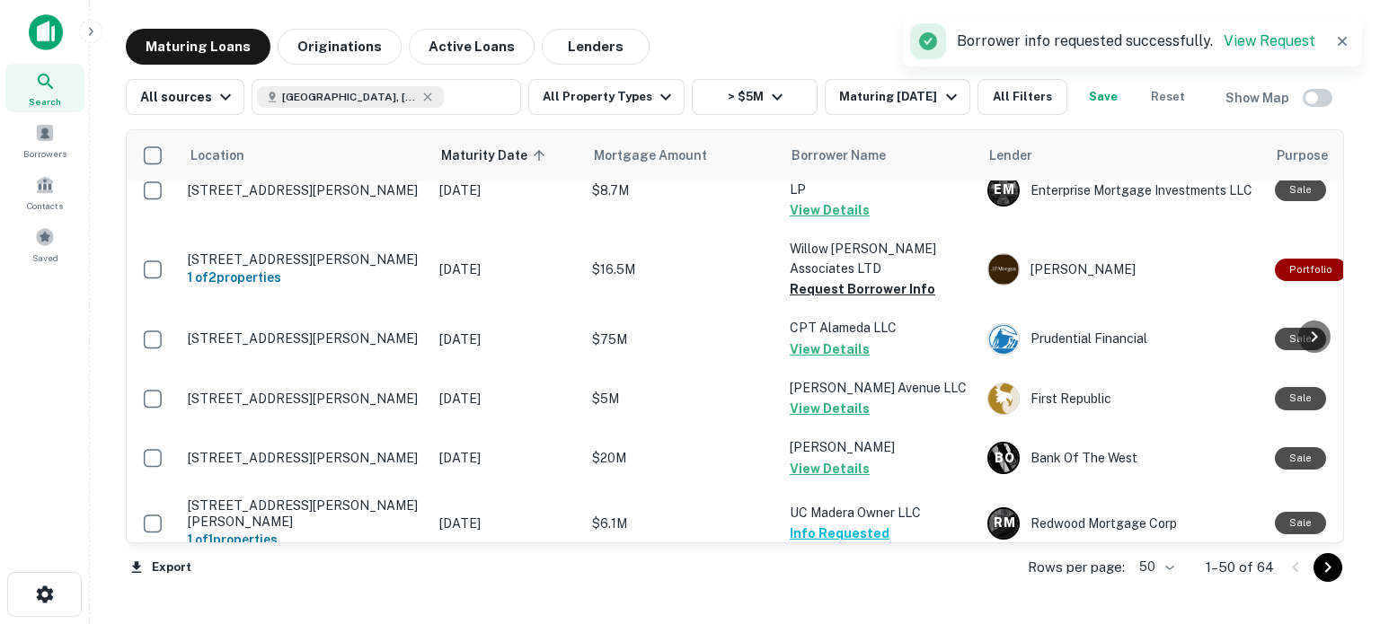
scroll to position [2934, 0]
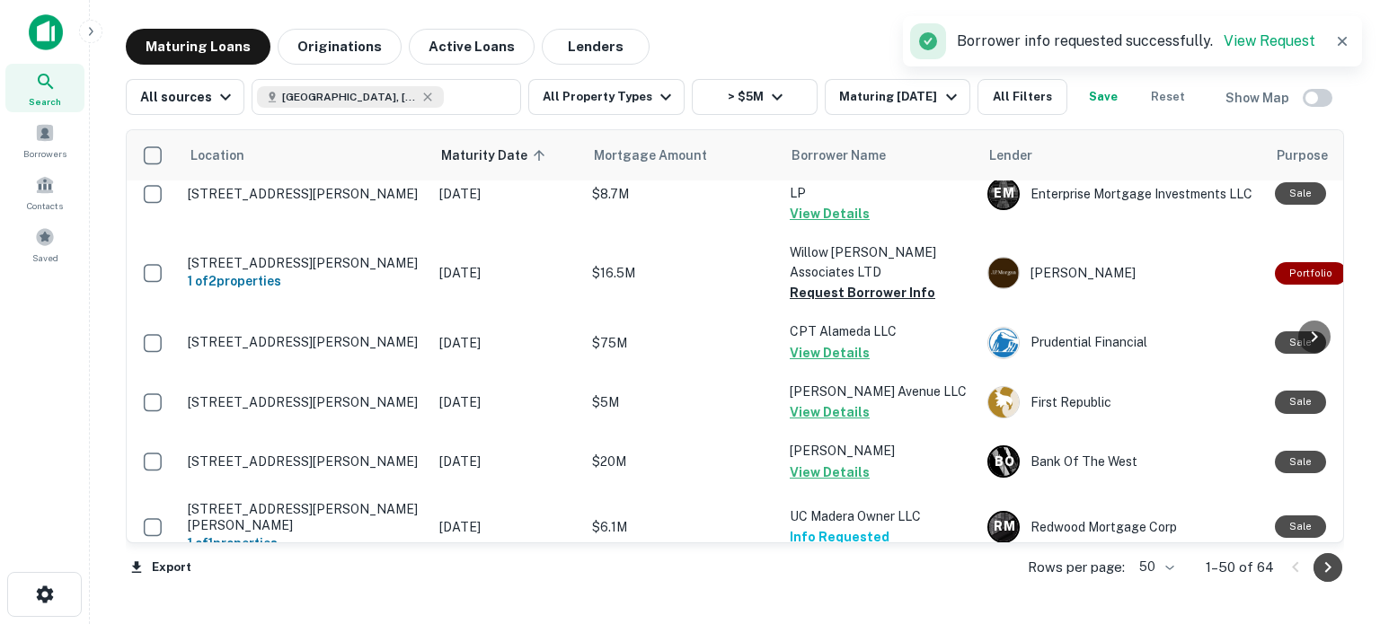
click at [1329, 571] on icon "Go to next page" at bounding box center [1328, 568] width 22 height 22
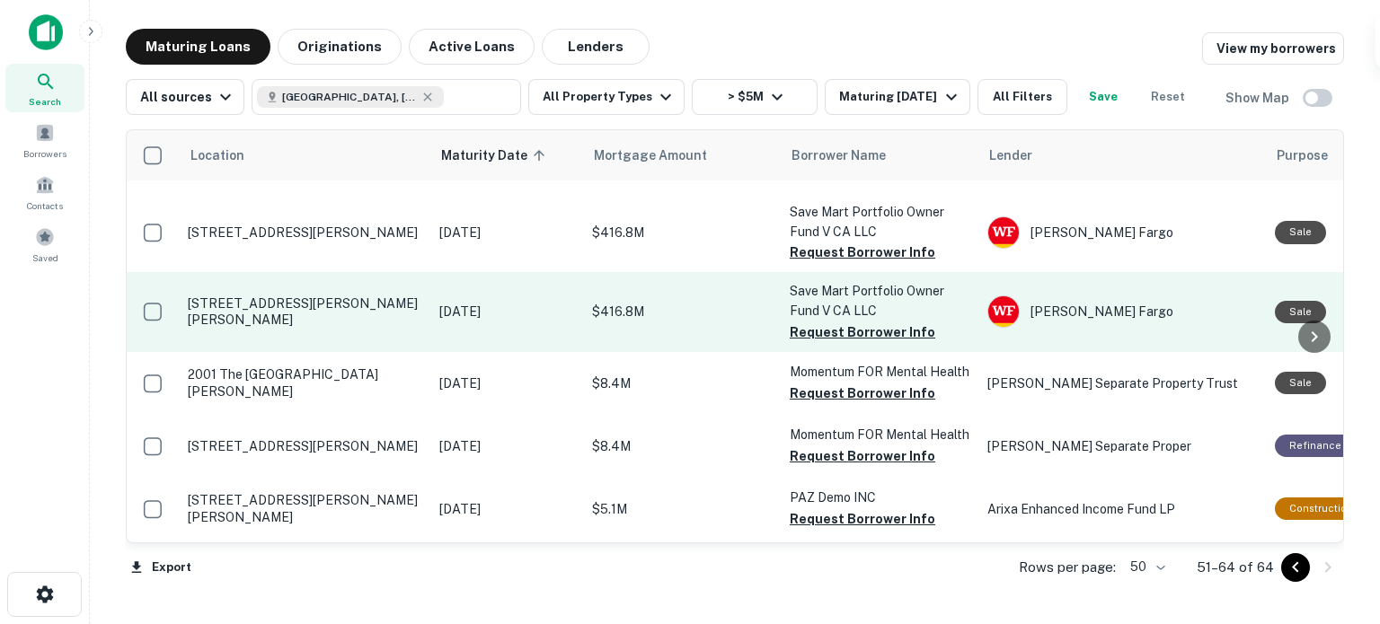
scroll to position [341, 0]
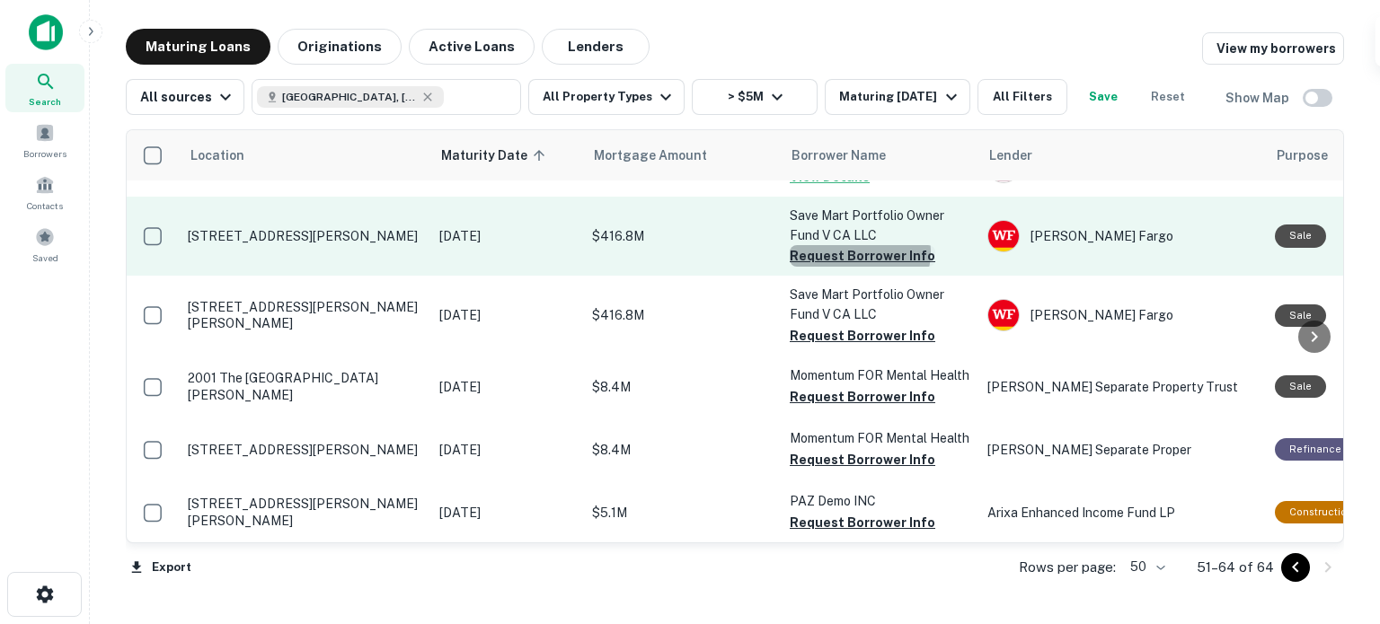
click at [859, 245] on button "Request Borrower Info" at bounding box center [863, 256] width 146 height 22
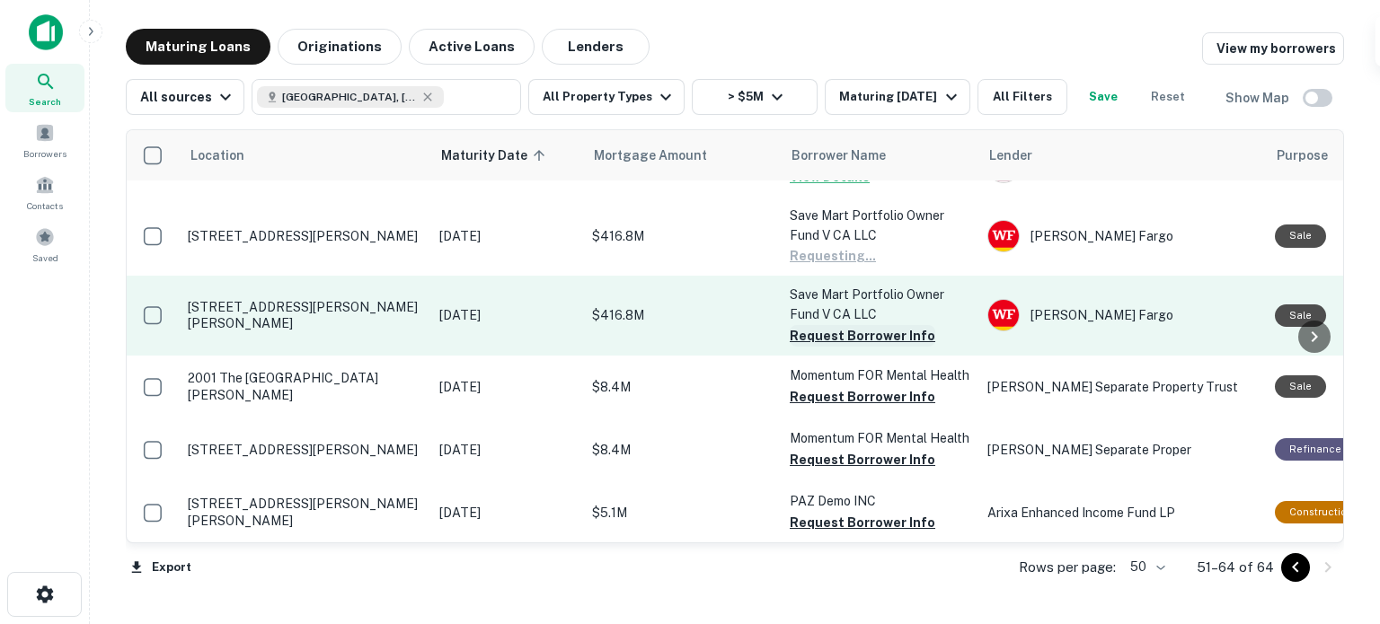
click at [866, 325] on button "Request Borrower Info" at bounding box center [863, 336] width 146 height 22
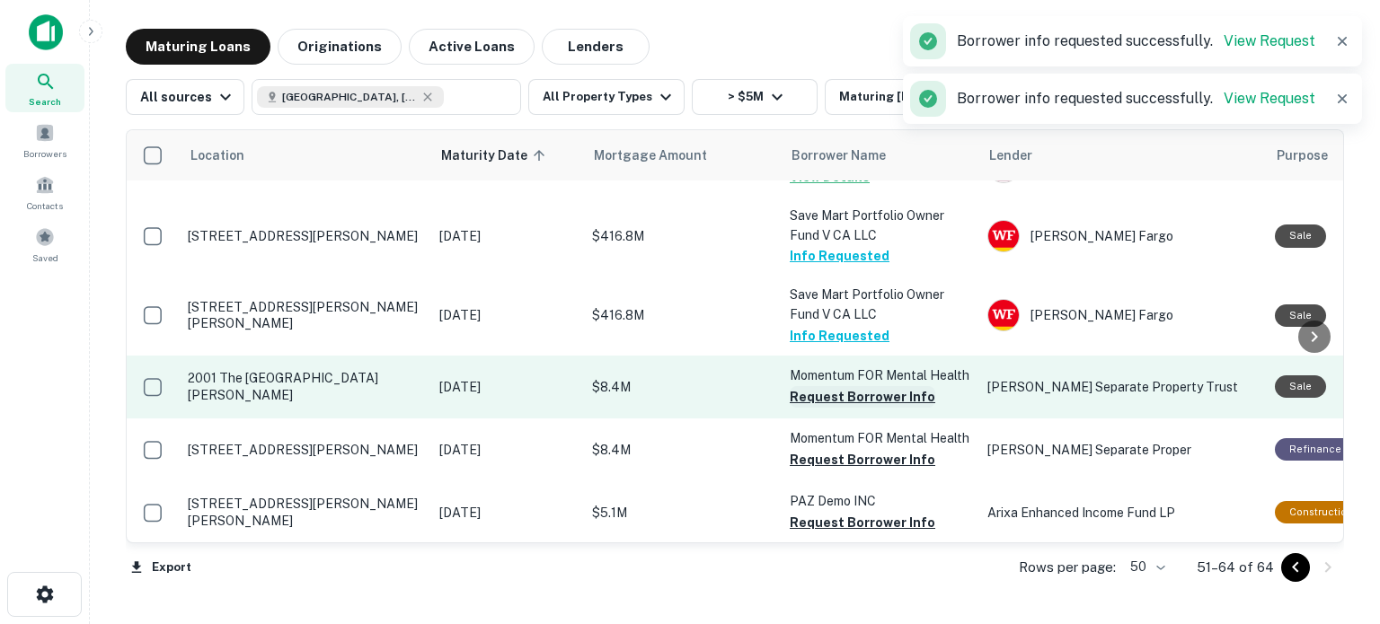
click at [862, 399] on button "Request Borrower Info" at bounding box center [863, 397] width 146 height 22
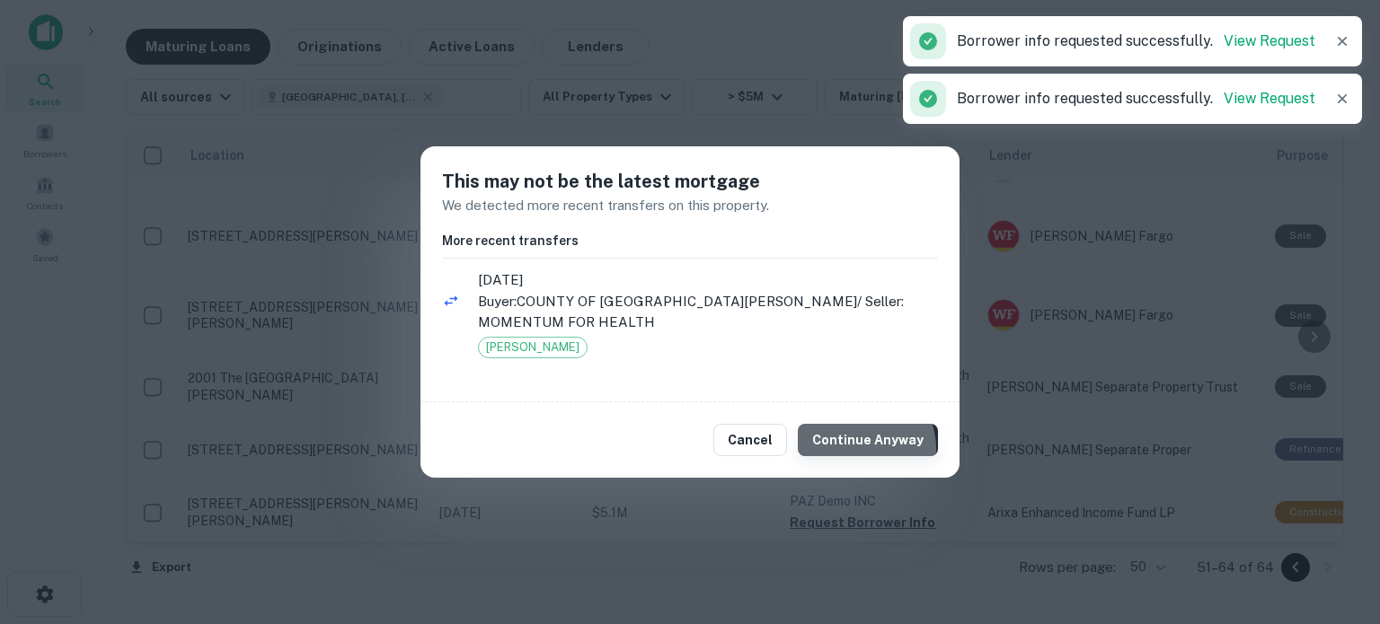
click at [869, 438] on button "Continue Anyway" at bounding box center [868, 440] width 140 height 32
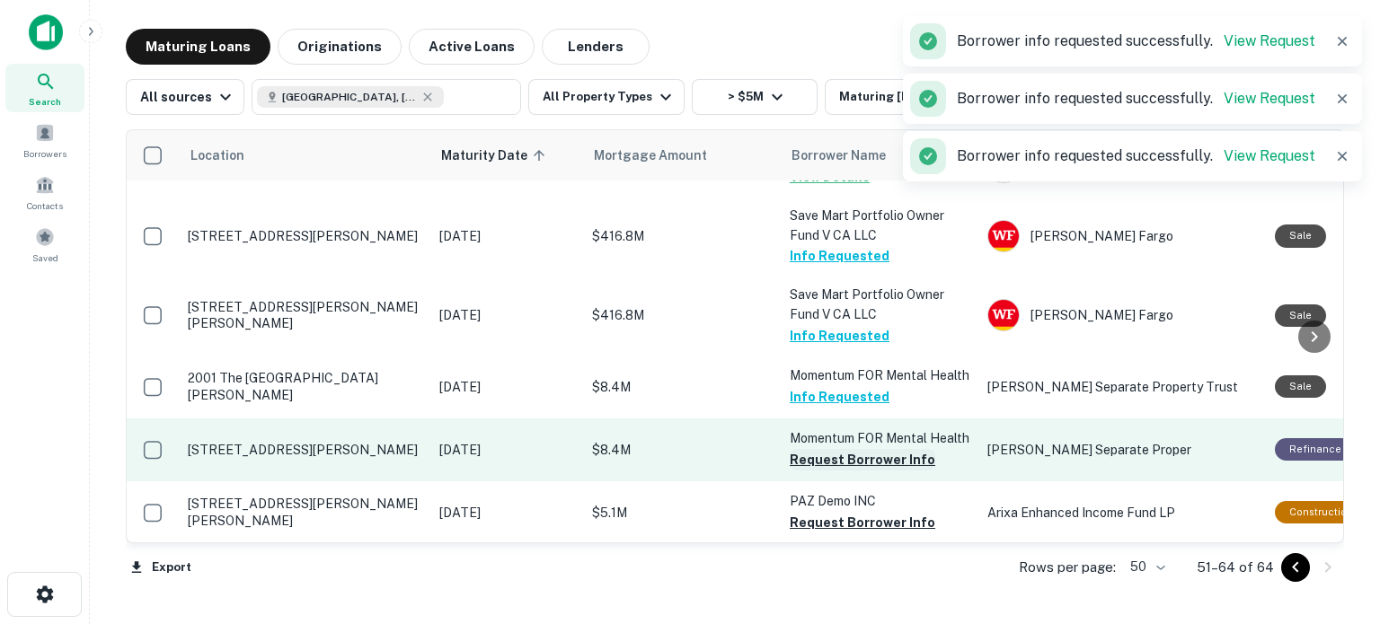
click at [856, 471] on button "Request Borrower Info" at bounding box center [863, 460] width 146 height 22
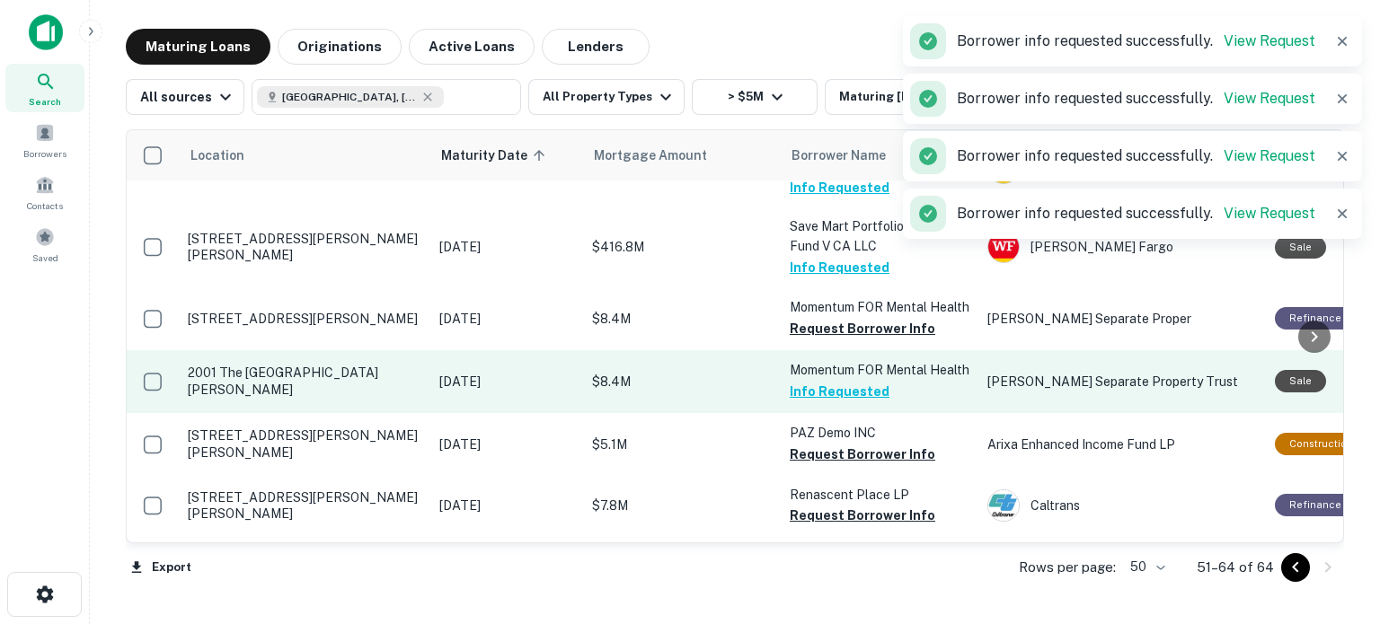
scroll to position [514, 0]
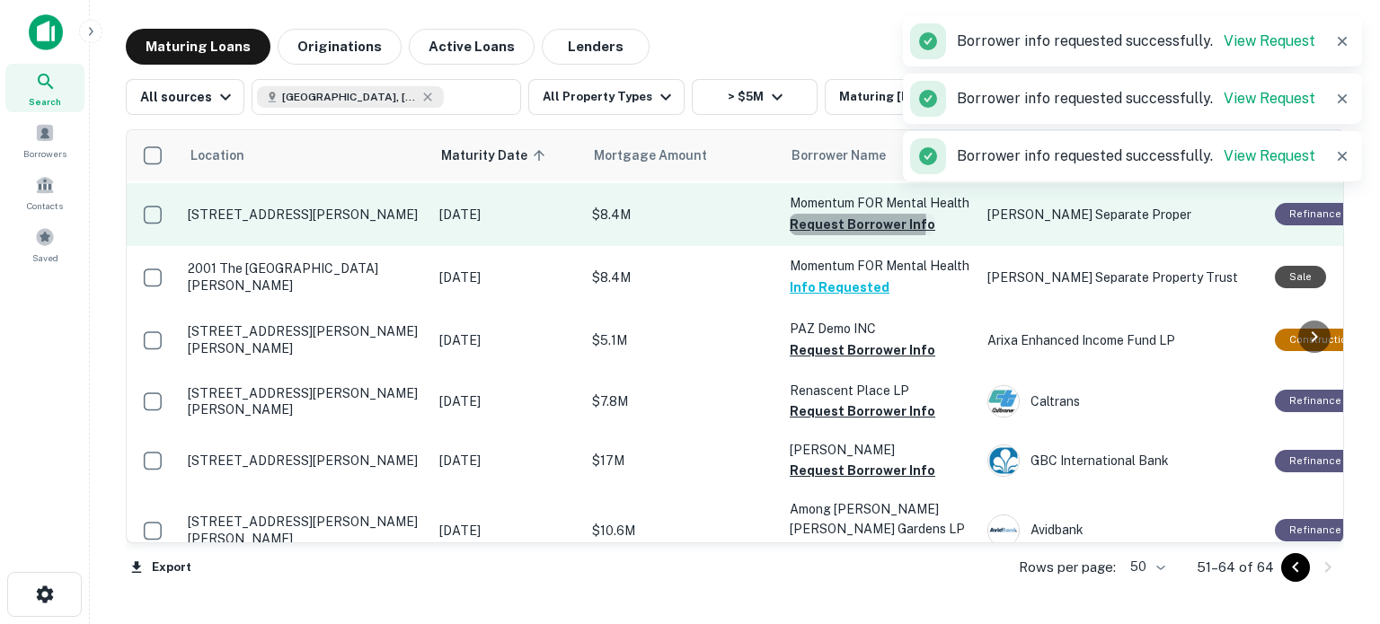
click at [842, 224] on button "Request Borrower Info" at bounding box center [863, 225] width 146 height 22
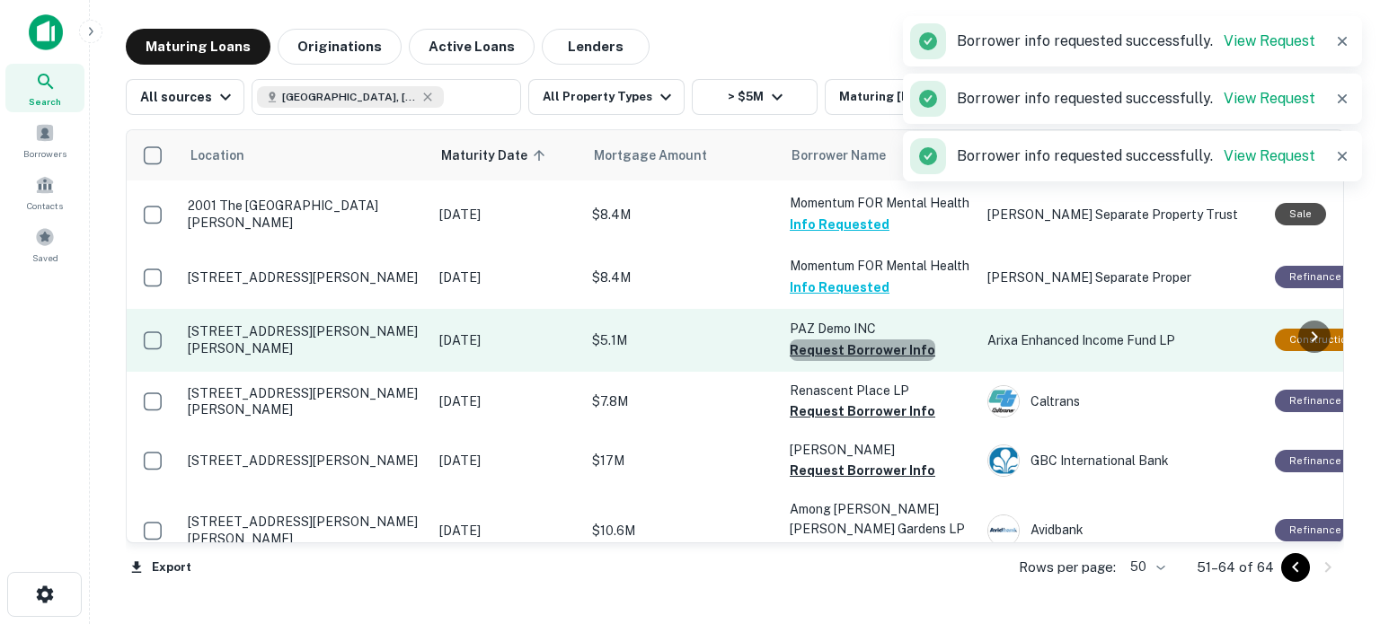
click at [888, 361] on button "Request Borrower Info" at bounding box center [863, 351] width 146 height 22
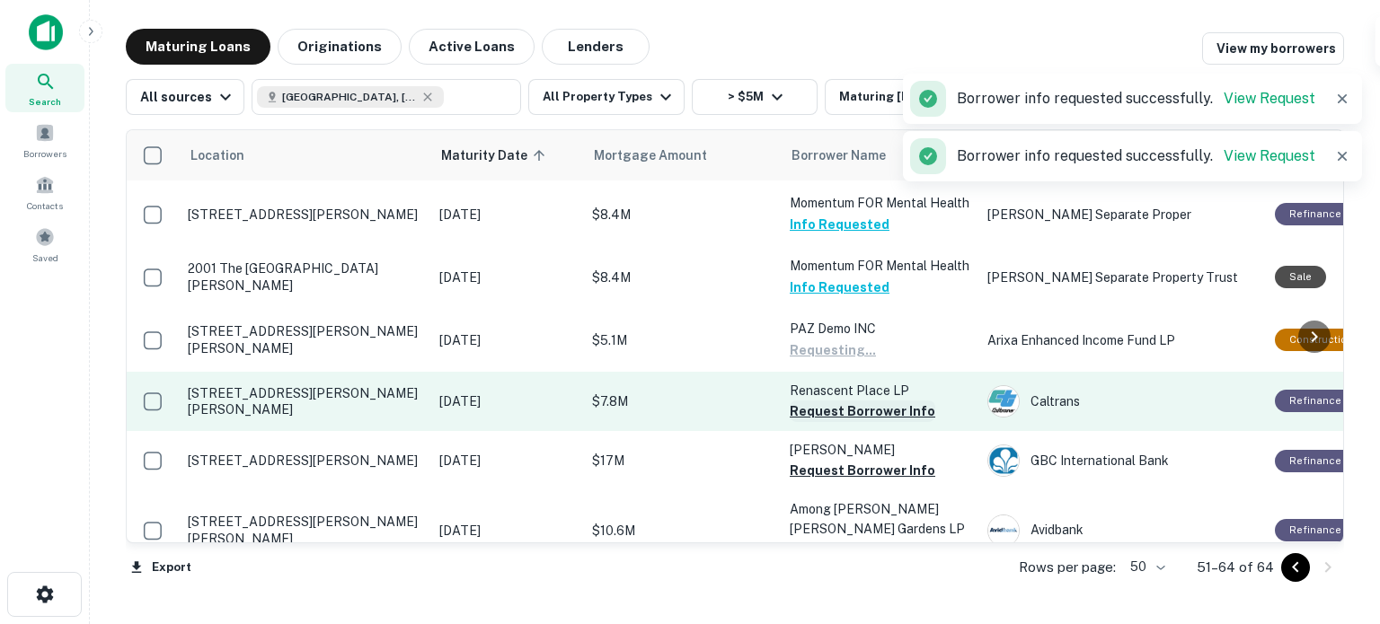
click at [883, 422] on button "Request Borrower Info" at bounding box center [863, 412] width 146 height 22
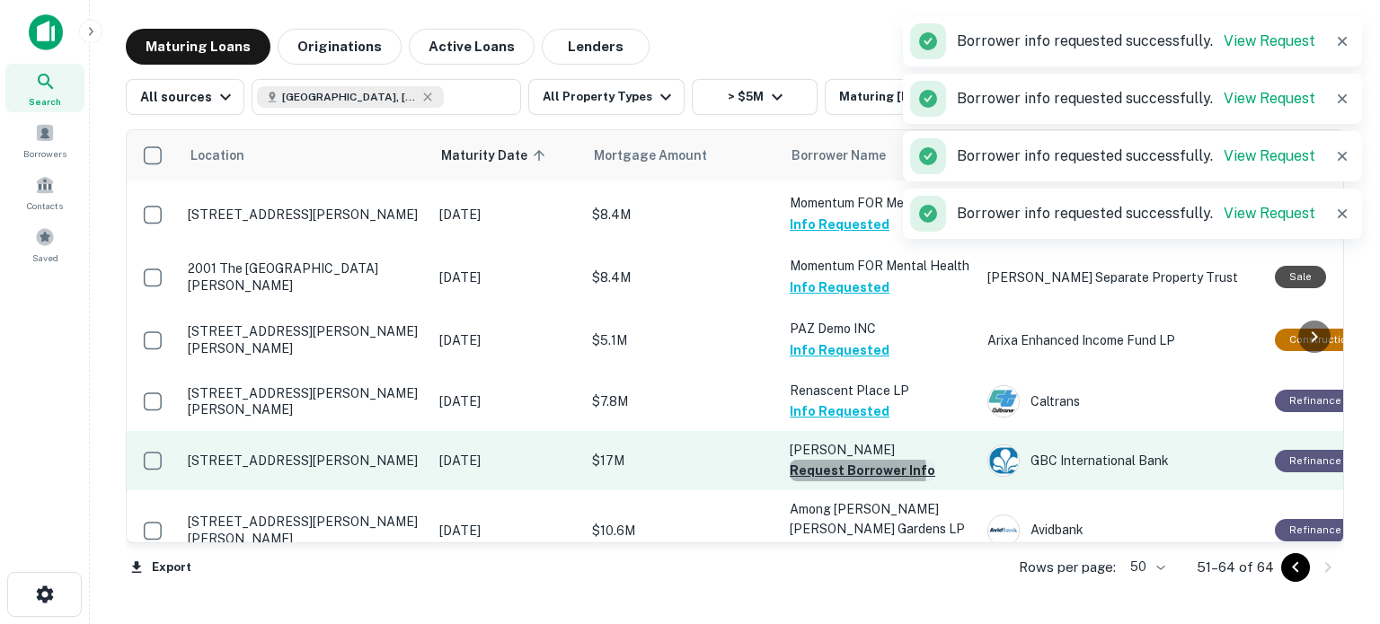
click at [852, 481] on button "Request Borrower Info" at bounding box center [863, 471] width 146 height 22
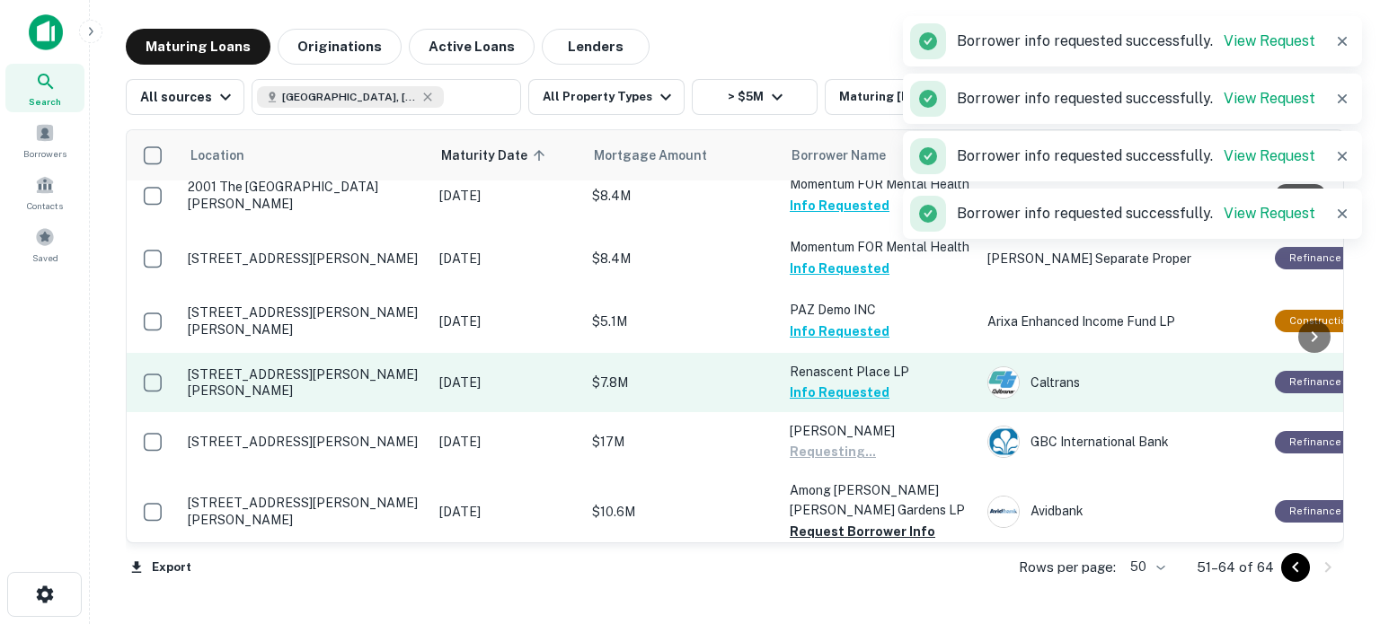
scroll to position [636, 0]
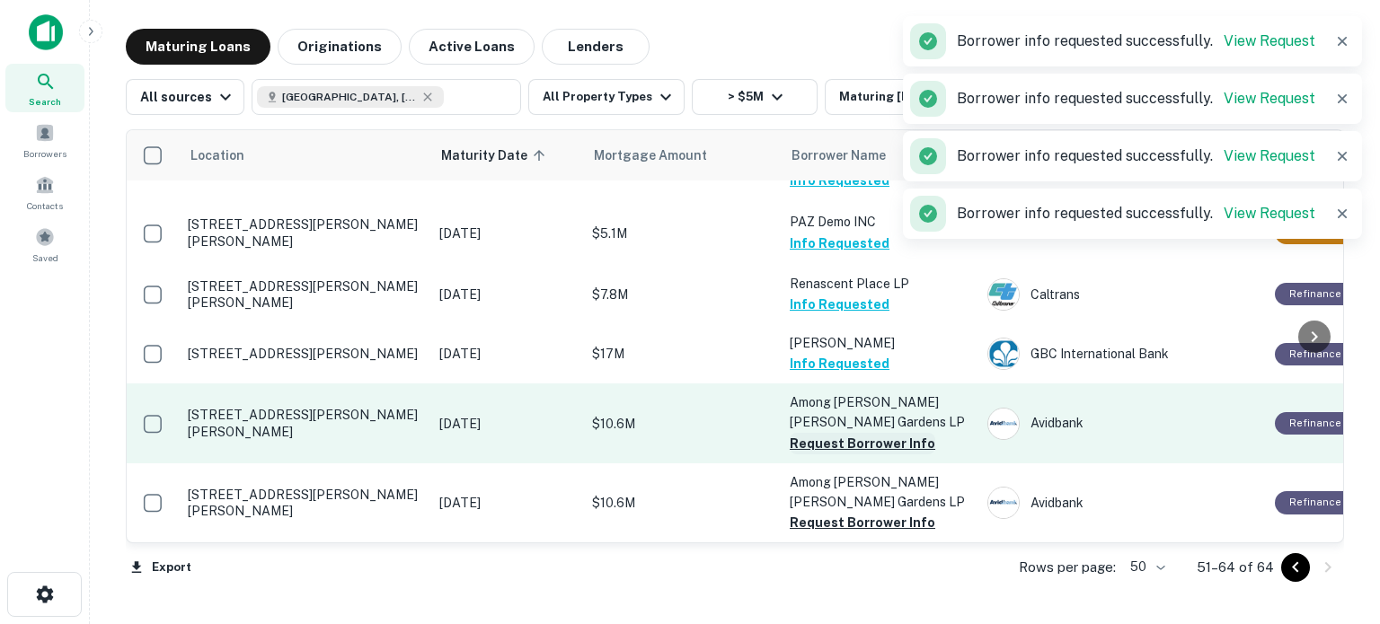
click at [857, 446] on button "Request Borrower Info" at bounding box center [863, 444] width 146 height 22
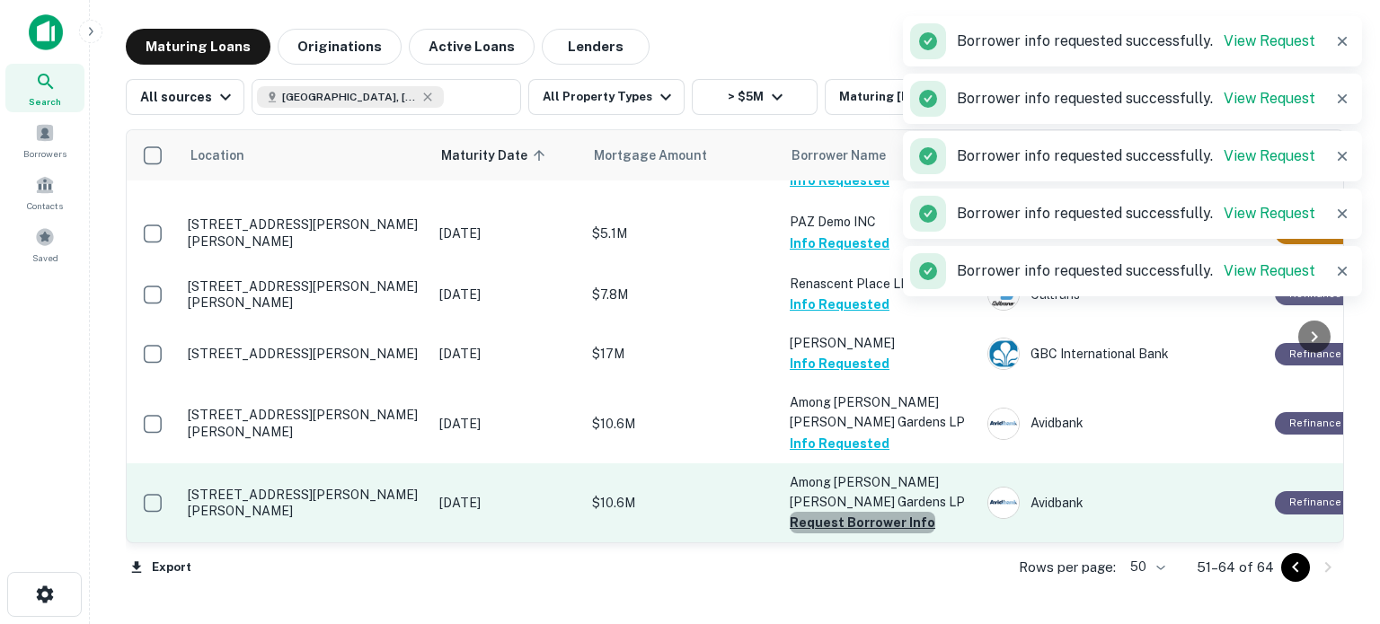
click at [876, 518] on button "Request Borrower Info" at bounding box center [863, 523] width 146 height 22
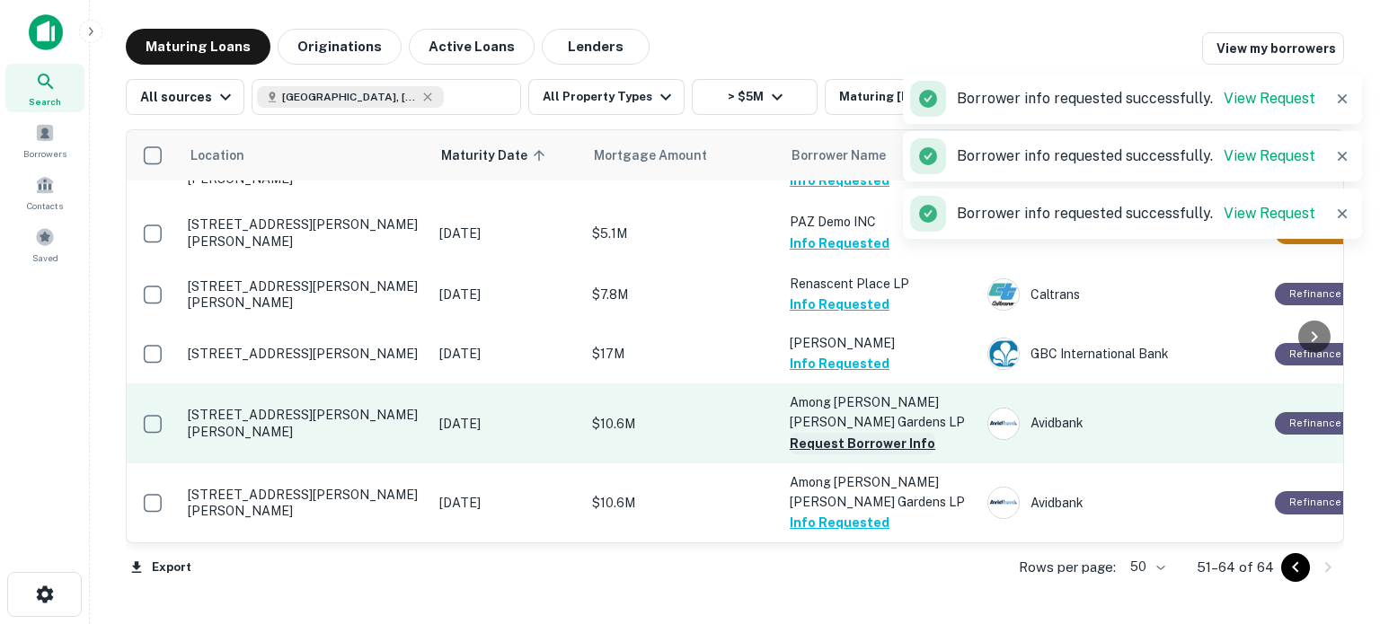
click at [897, 446] on button "Request Borrower Info" at bounding box center [863, 444] width 146 height 22
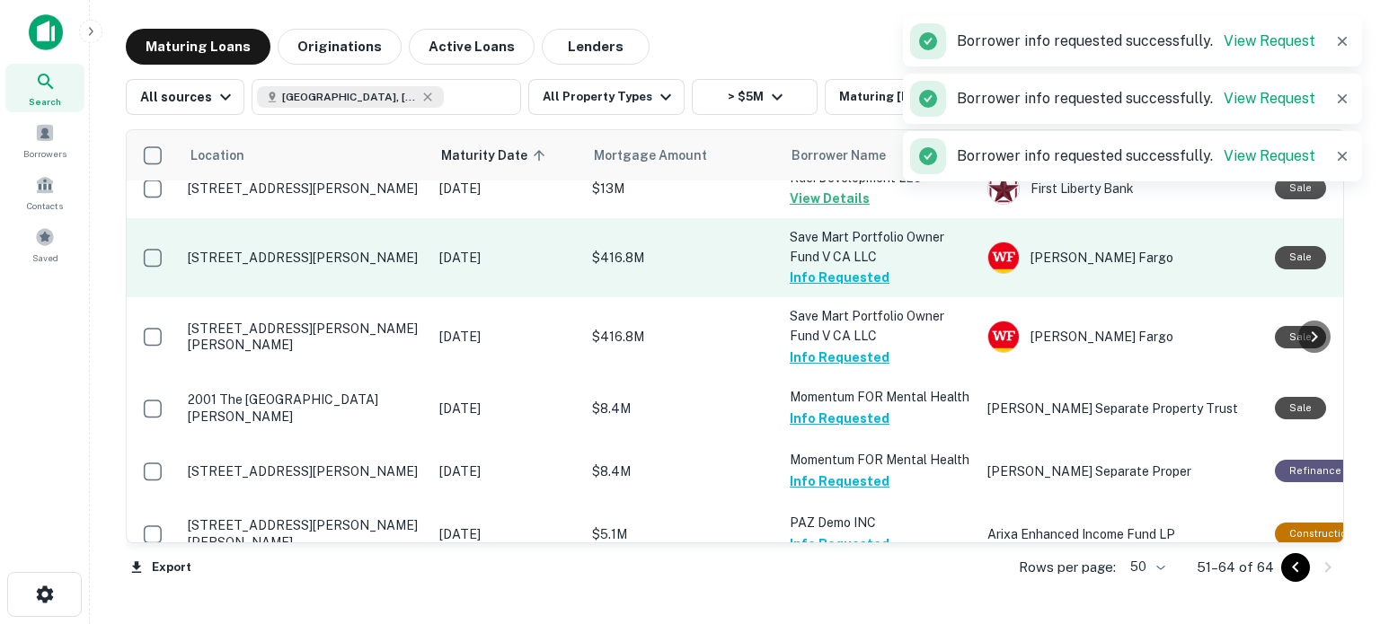
scroll to position [0, 0]
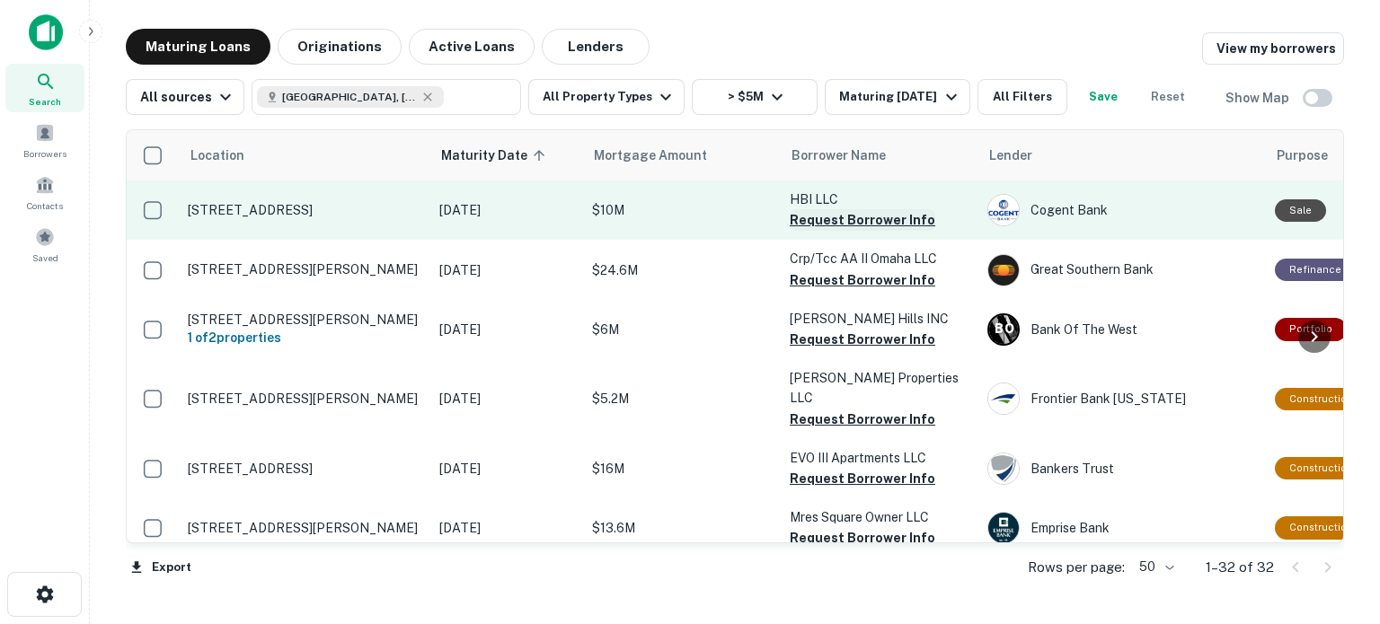
click at [838, 216] on button "Request Borrower Info" at bounding box center [863, 220] width 146 height 22
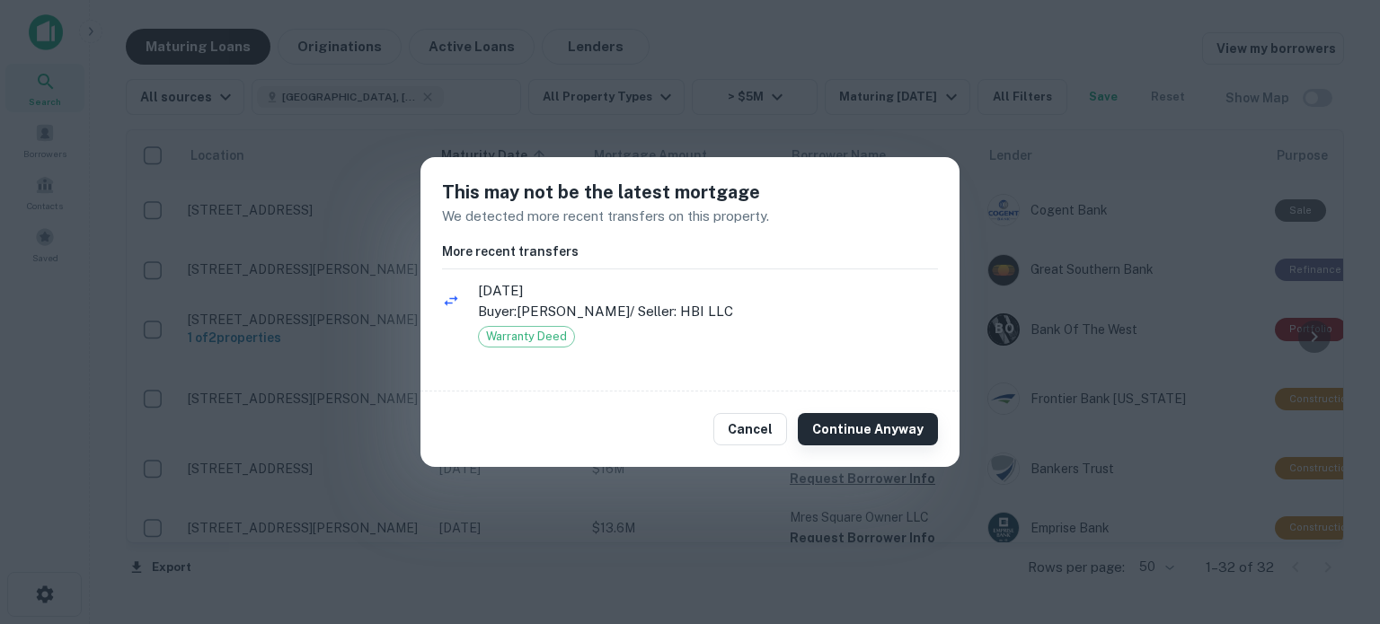
click at [853, 422] on button "Continue Anyway" at bounding box center [868, 429] width 140 height 32
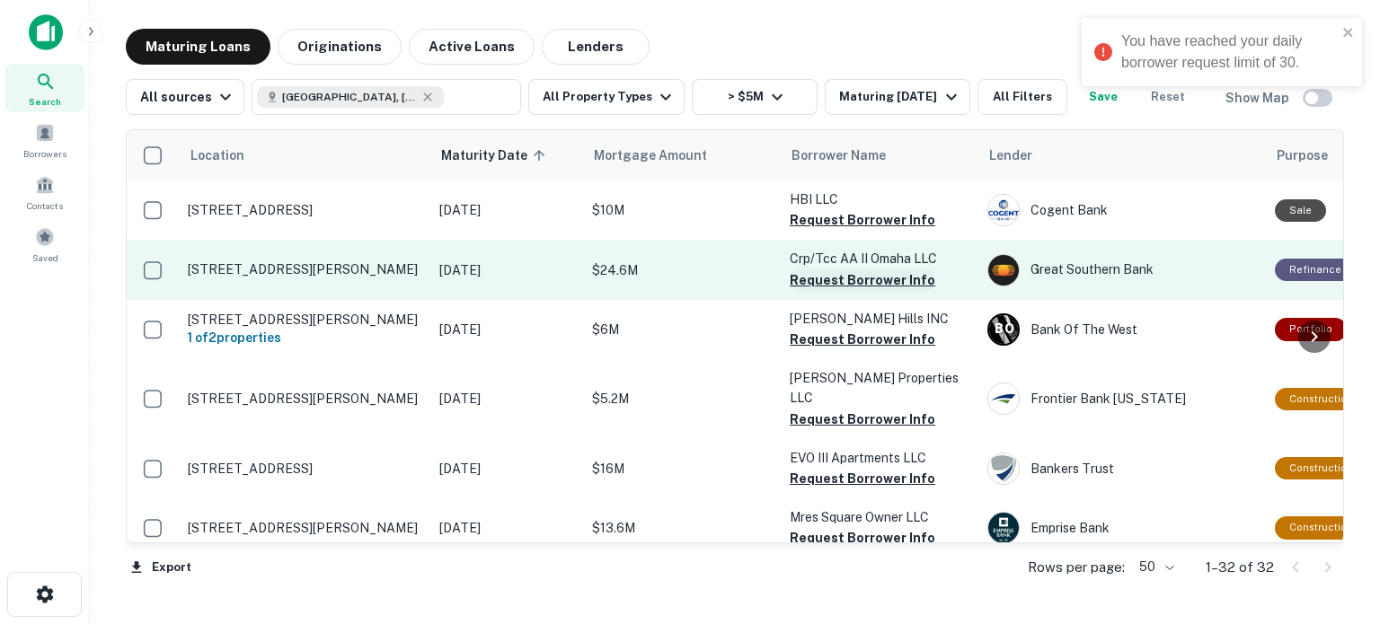
click at [848, 278] on button "Request Borrower Info" at bounding box center [863, 280] width 146 height 22
